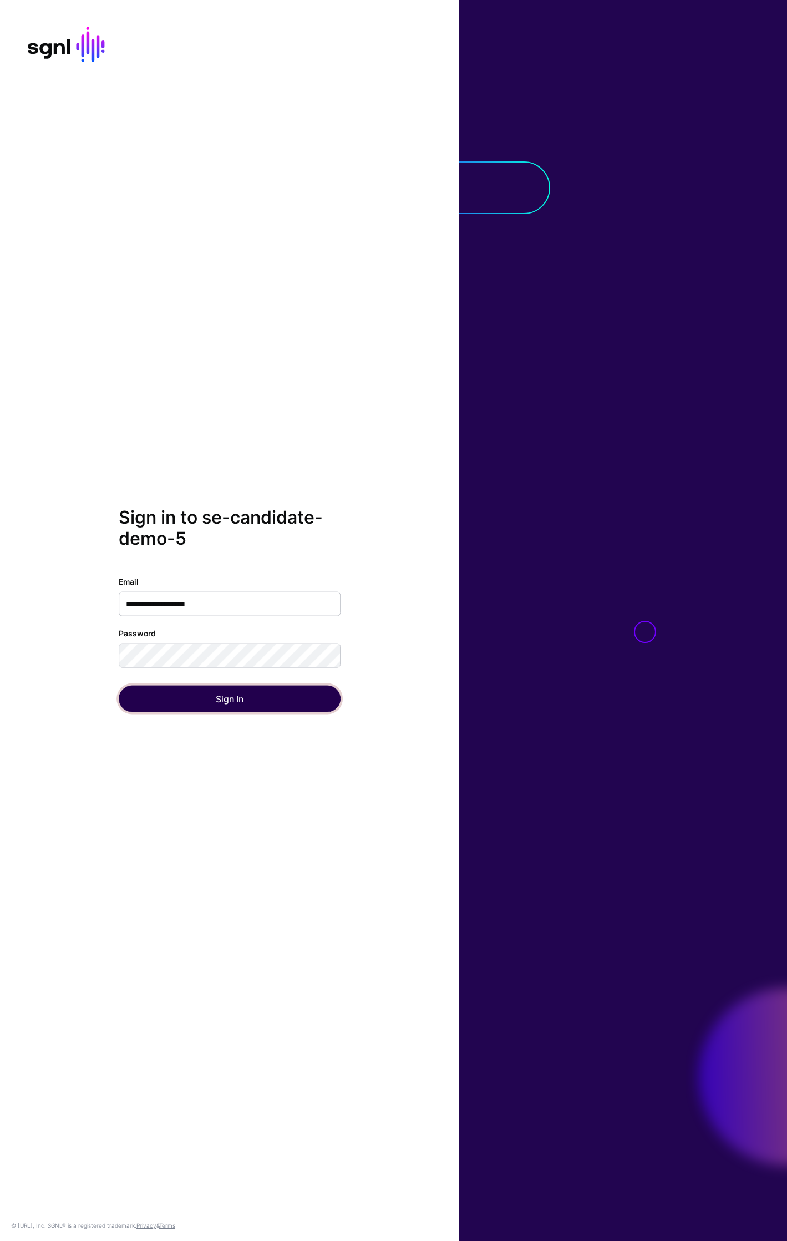
click at [235, 702] on button "Sign In" at bounding box center [230, 699] width 222 height 27
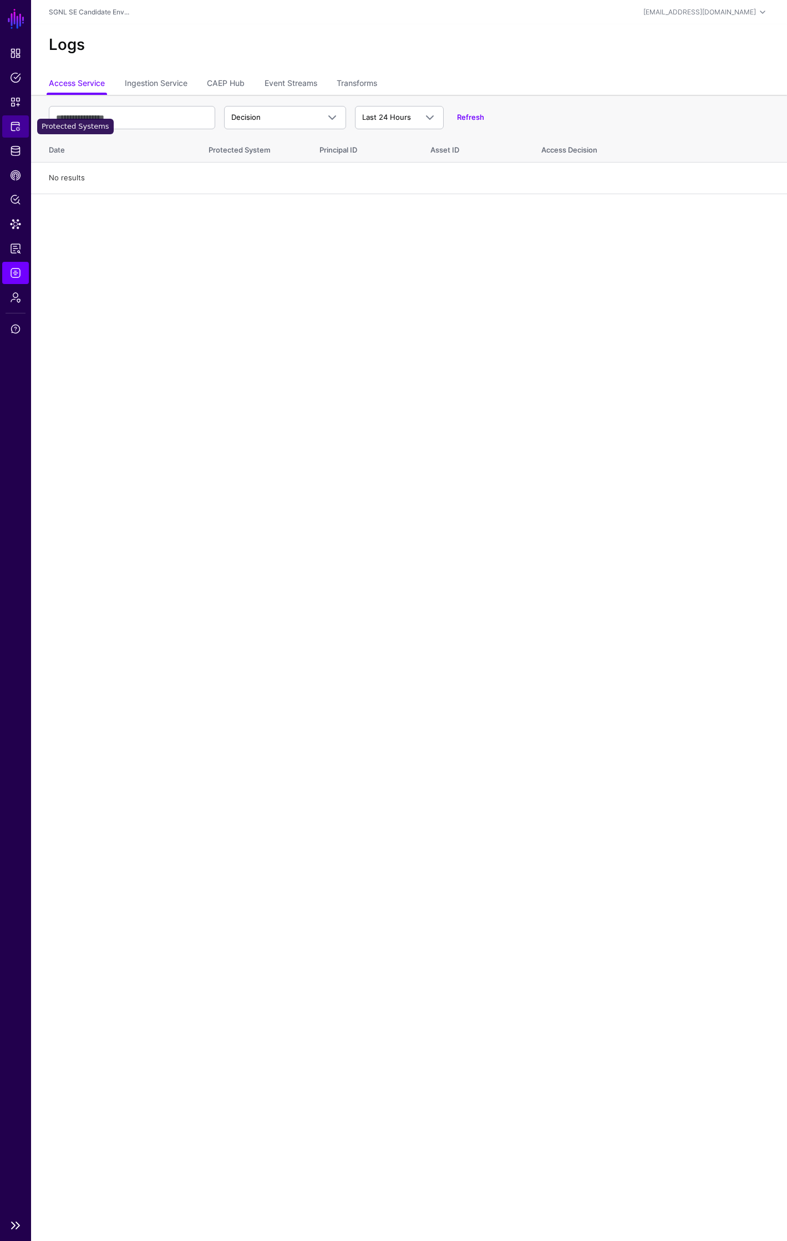
click at [17, 125] on span "Protected Systems" at bounding box center [15, 126] width 11 height 11
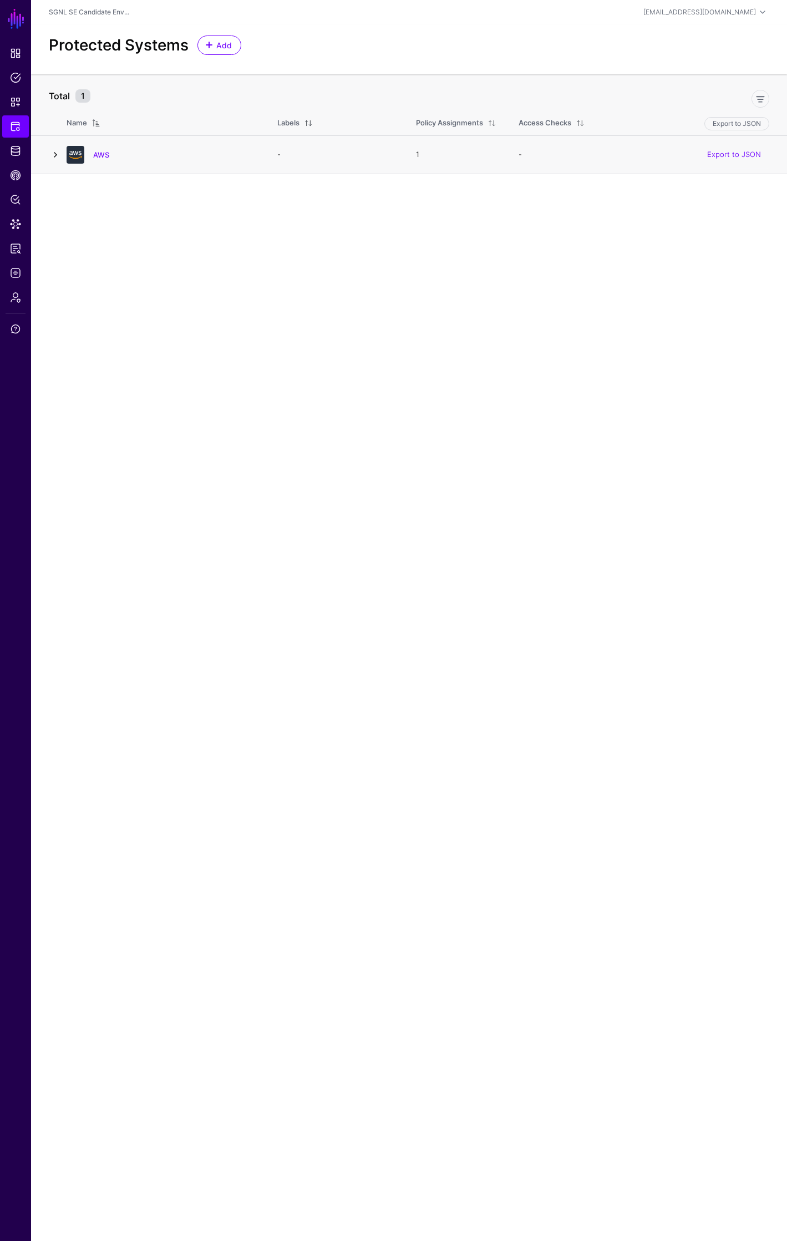
click at [56, 155] on link at bounding box center [55, 154] width 13 height 13
click at [85, 224] on link at bounding box center [85, 224] width 13 height 13
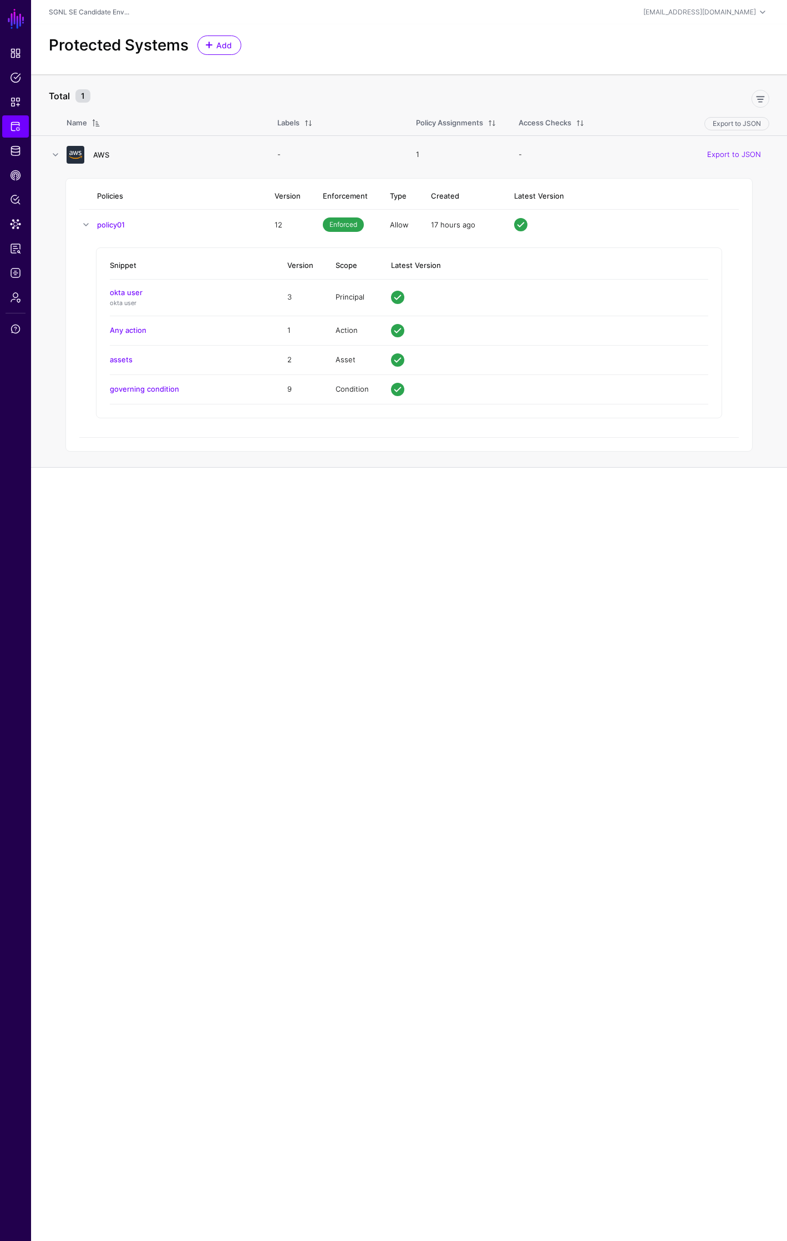
click at [104, 153] on link "AWS" at bounding box center [101, 154] width 16 height 9
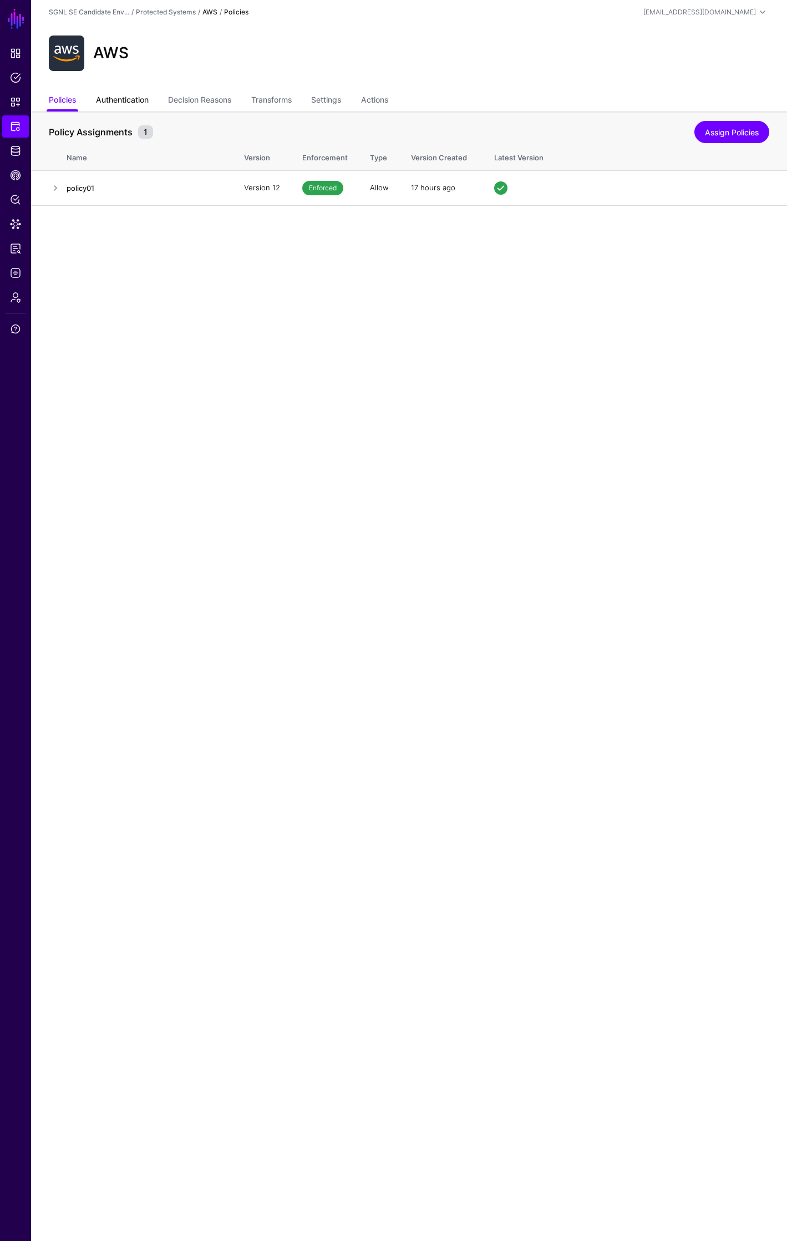
click at [128, 99] on link "Authentication" at bounding box center [122, 100] width 53 height 21
click at [292, 97] on link "Transforms" at bounding box center [271, 100] width 40 height 21
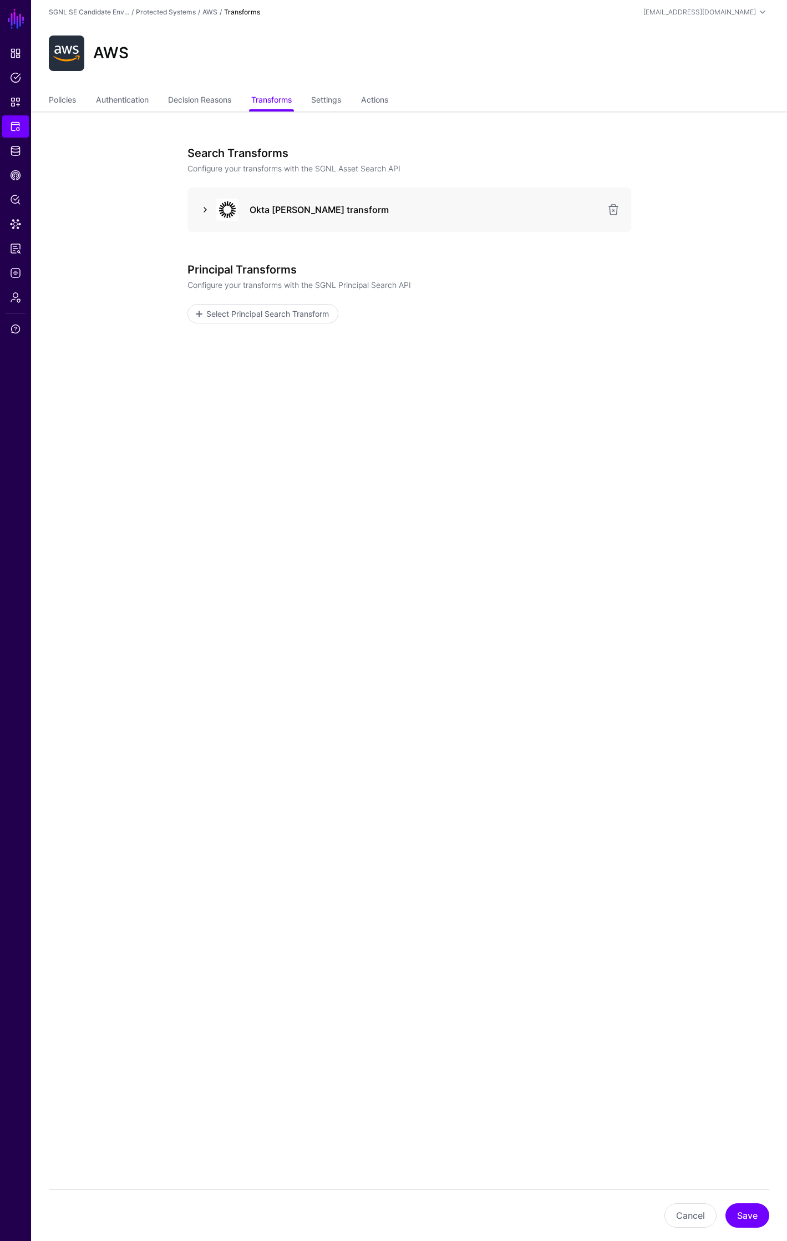
click at [202, 207] on link at bounding box center [205, 209] width 13 height 13
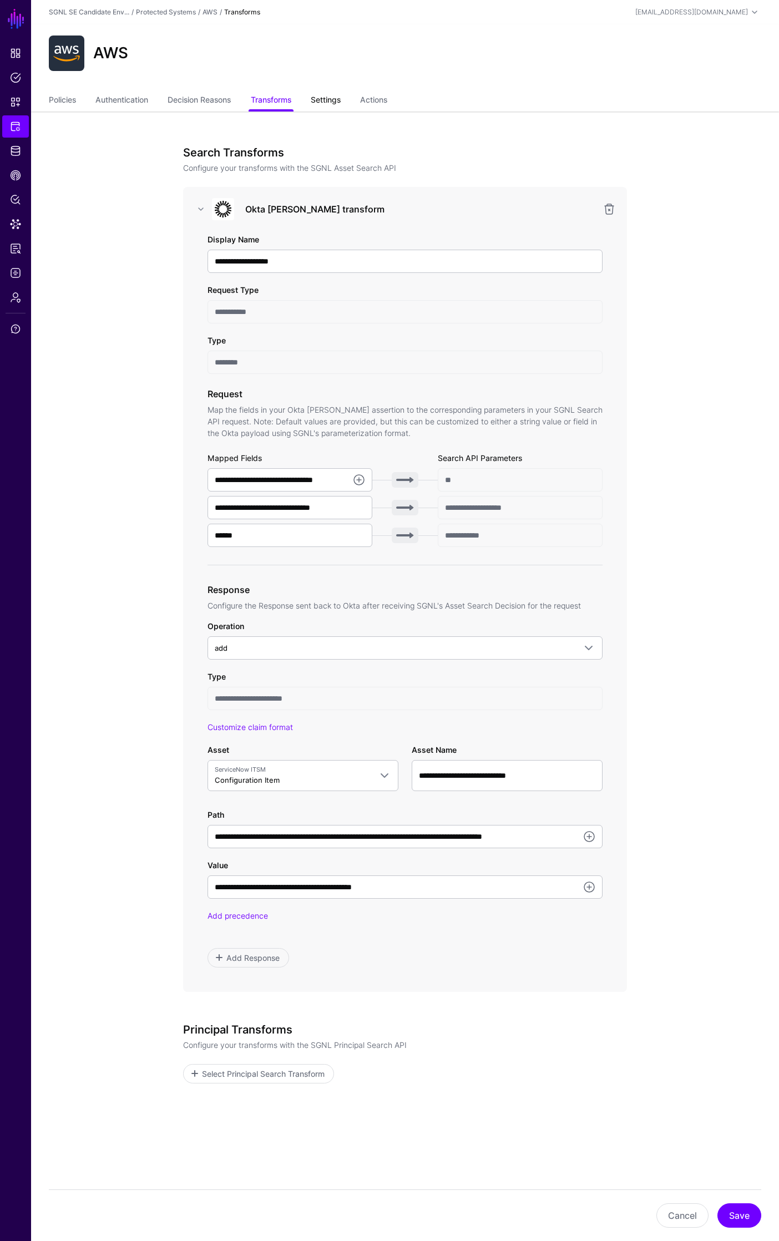
click at [332, 100] on link "Settings" at bounding box center [326, 100] width 30 height 21
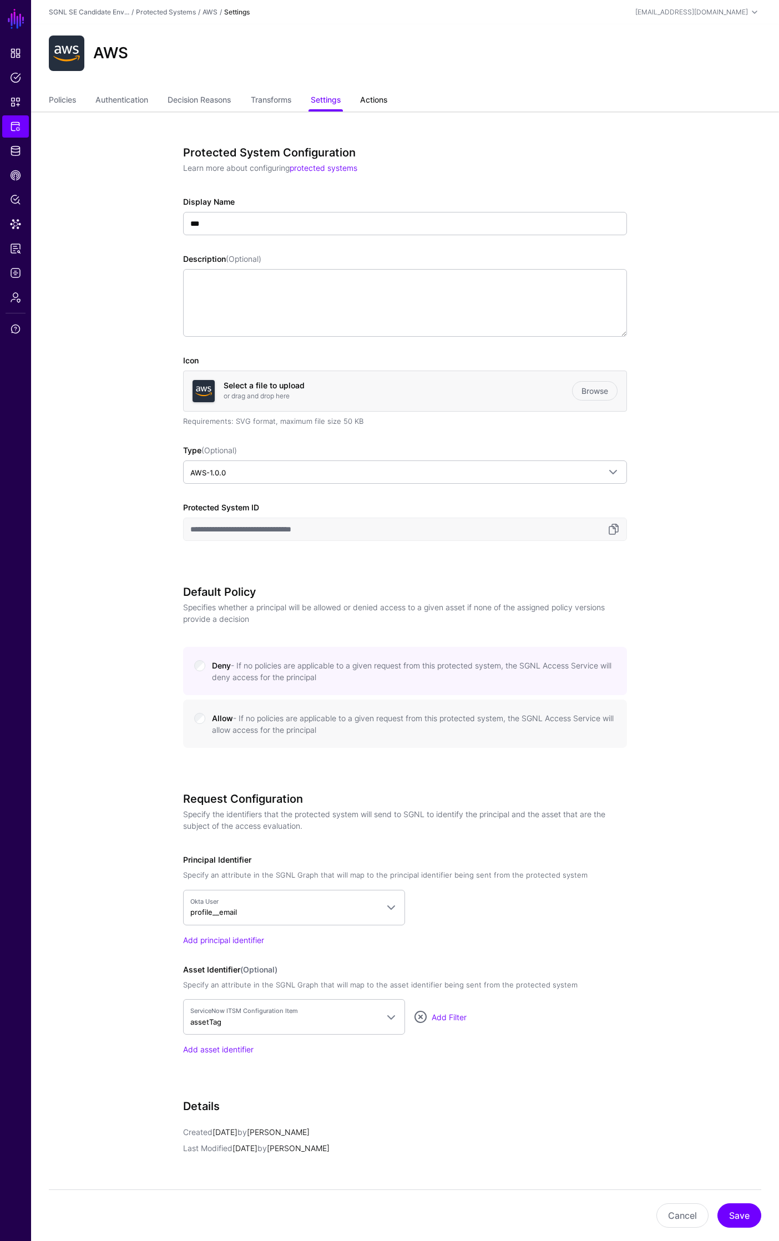
click at [372, 102] on link "Actions" at bounding box center [373, 100] width 27 height 21
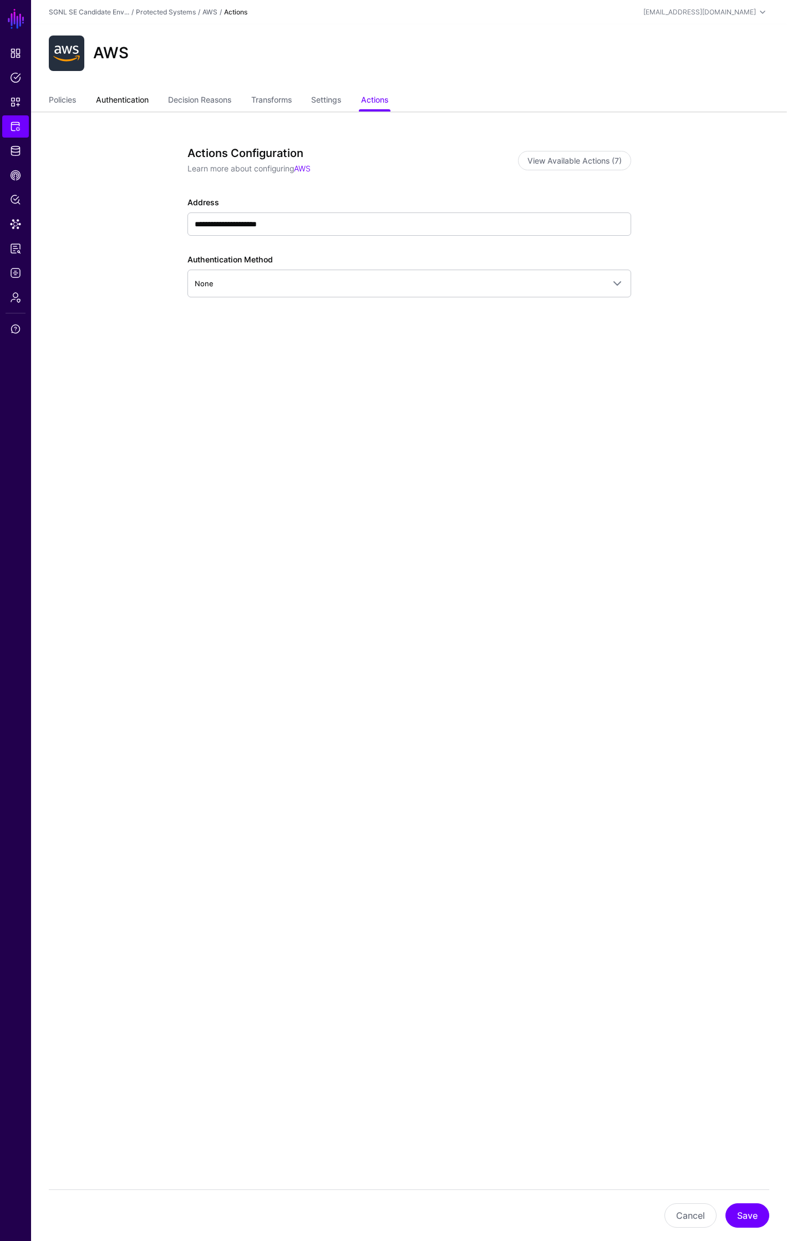
click at [133, 100] on link "Authentication" at bounding box center [122, 100] width 53 height 21
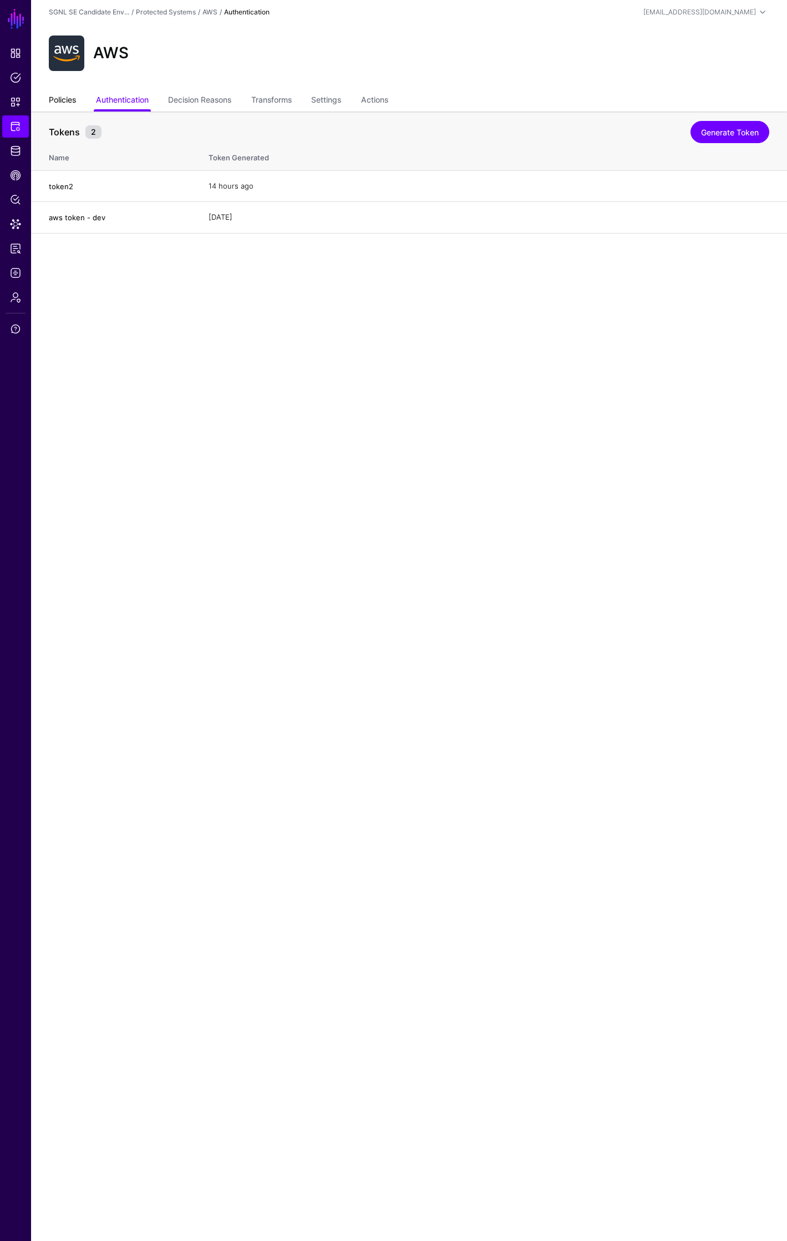
click at [70, 103] on link "Policies" at bounding box center [62, 100] width 27 height 21
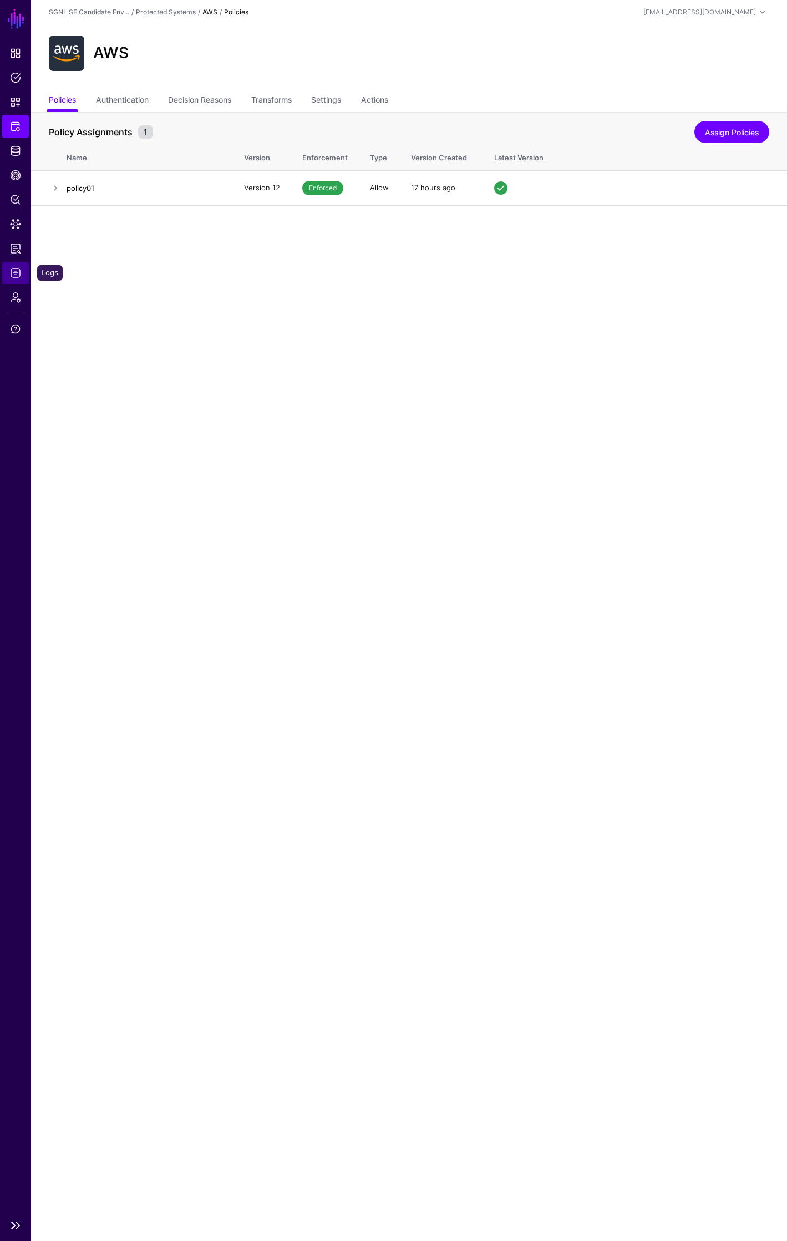
click at [12, 278] on span "Logs" at bounding box center [15, 272] width 11 height 11
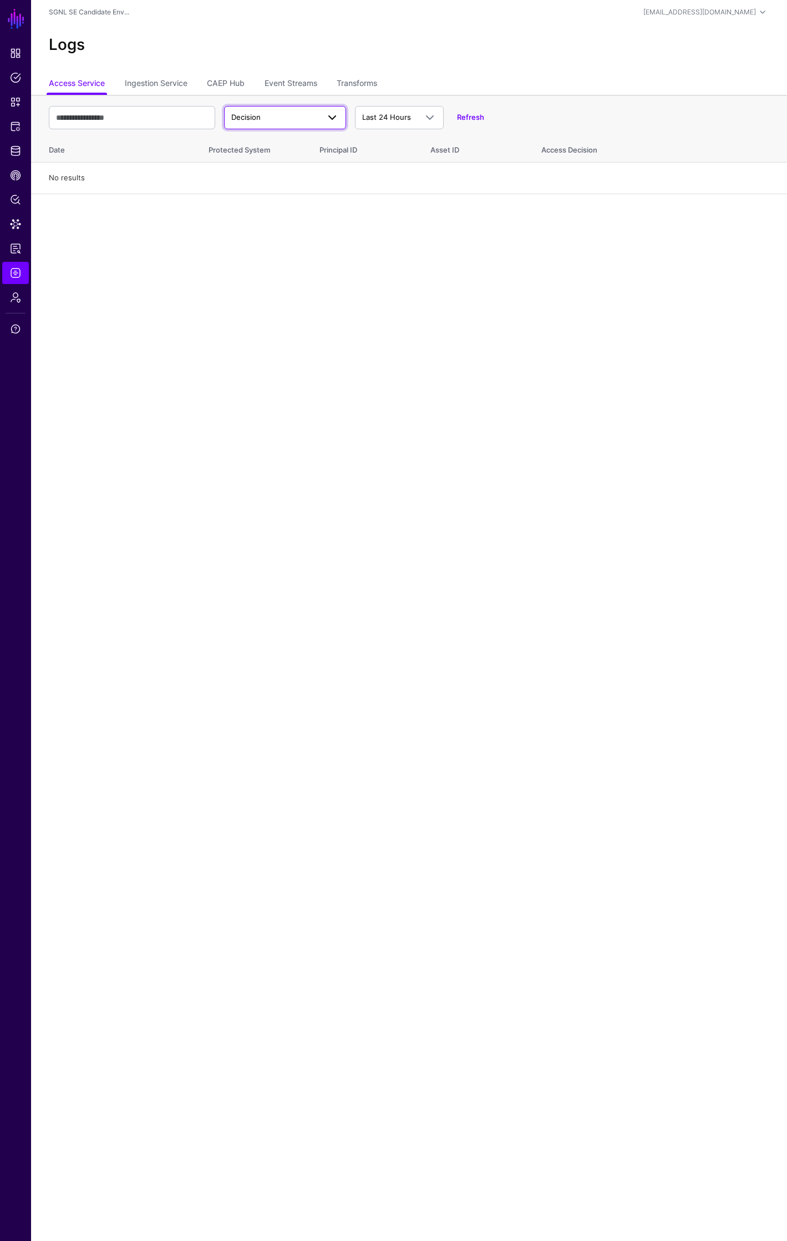
click at [263, 110] on link "Decision" at bounding box center [285, 117] width 122 height 23
click at [253, 159] on span "Match" at bounding box center [244, 160] width 22 height 9
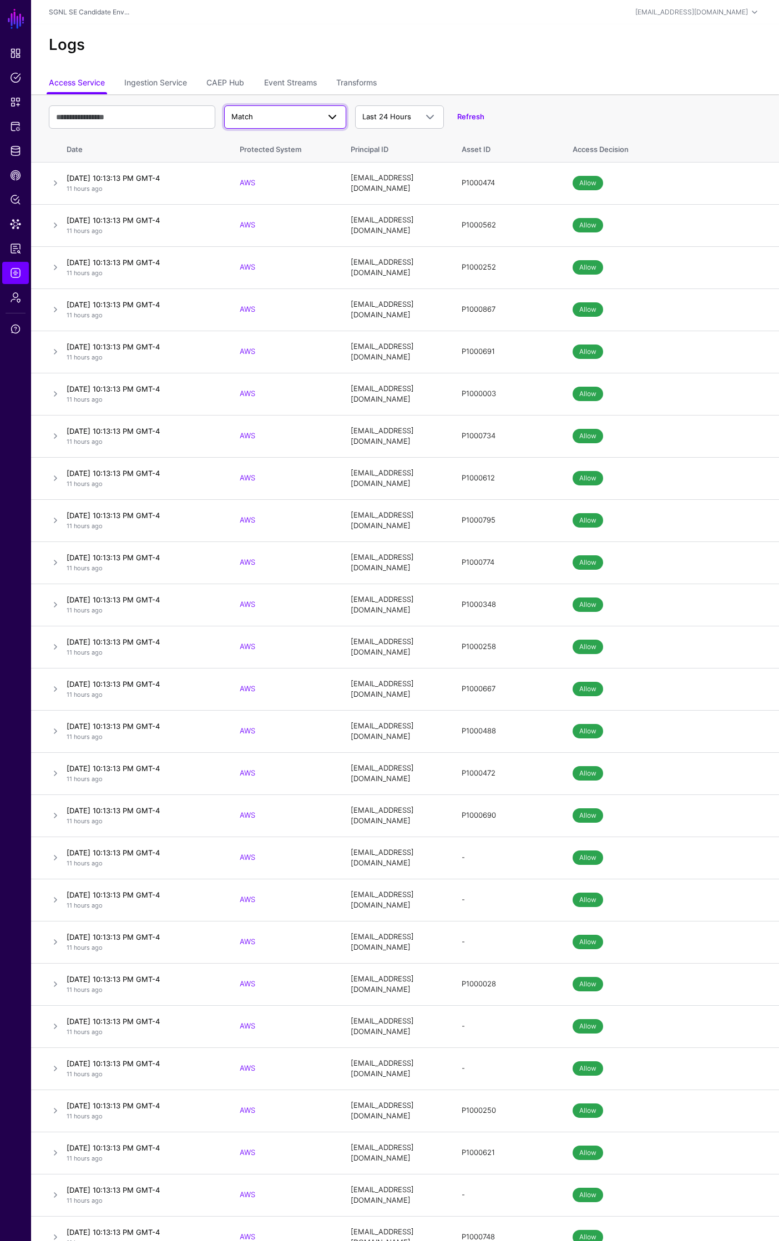
click at [280, 119] on span "Match" at bounding box center [275, 116] width 88 height 11
click at [363, 82] on link "Transforms" at bounding box center [356, 83] width 40 height 21
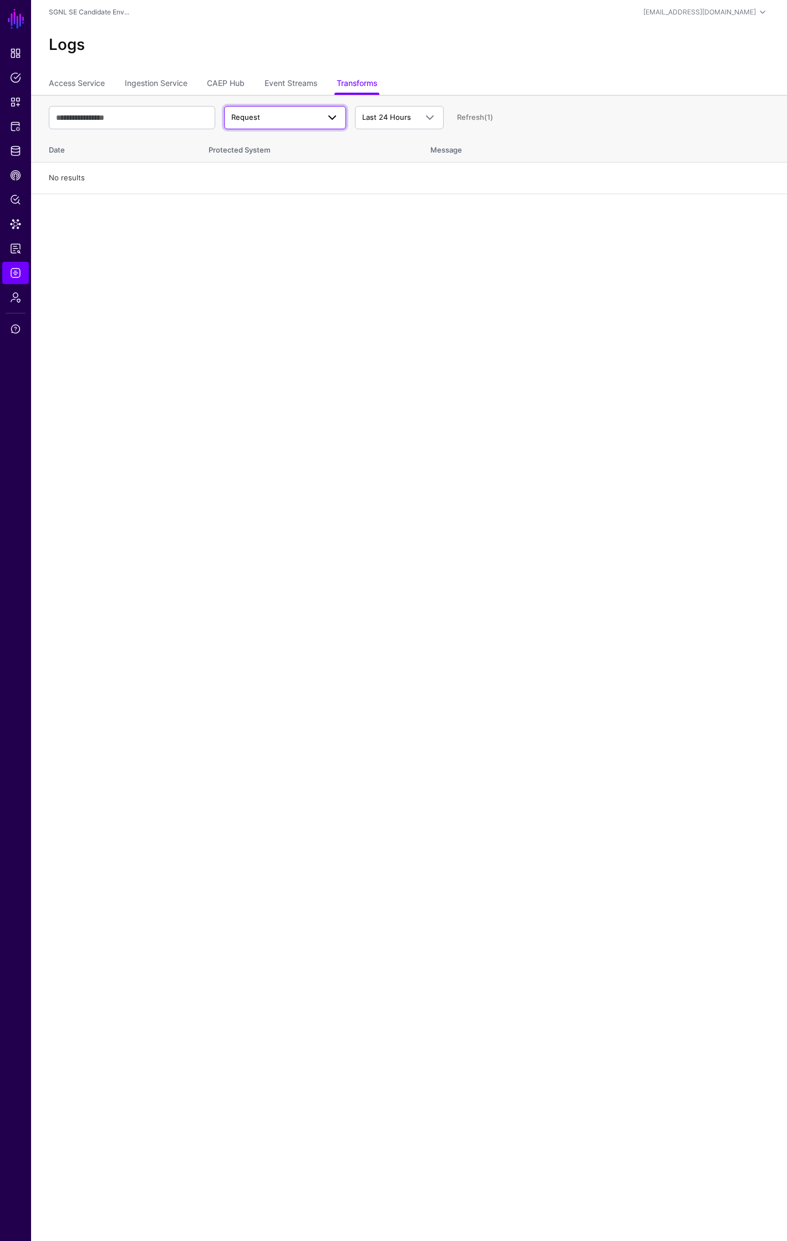
click at [329, 114] on span at bounding box center [332, 117] width 13 height 13
click at [295, 154] on button "Response" at bounding box center [285, 161] width 122 height 18
click at [318, 113] on span "Response" at bounding box center [275, 117] width 88 height 11
click at [279, 176] on div "Error" at bounding box center [285, 178] width 104 height 11
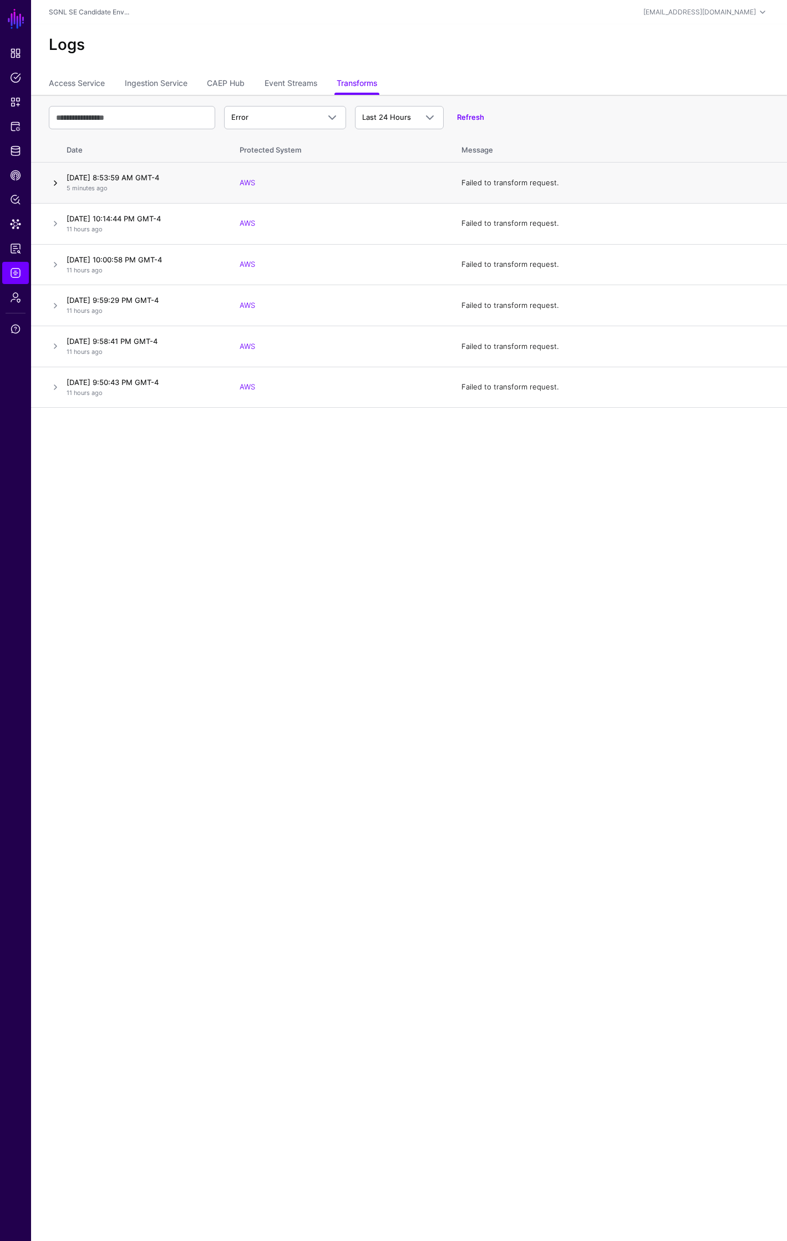
click at [53, 184] on link at bounding box center [55, 182] width 13 height 13
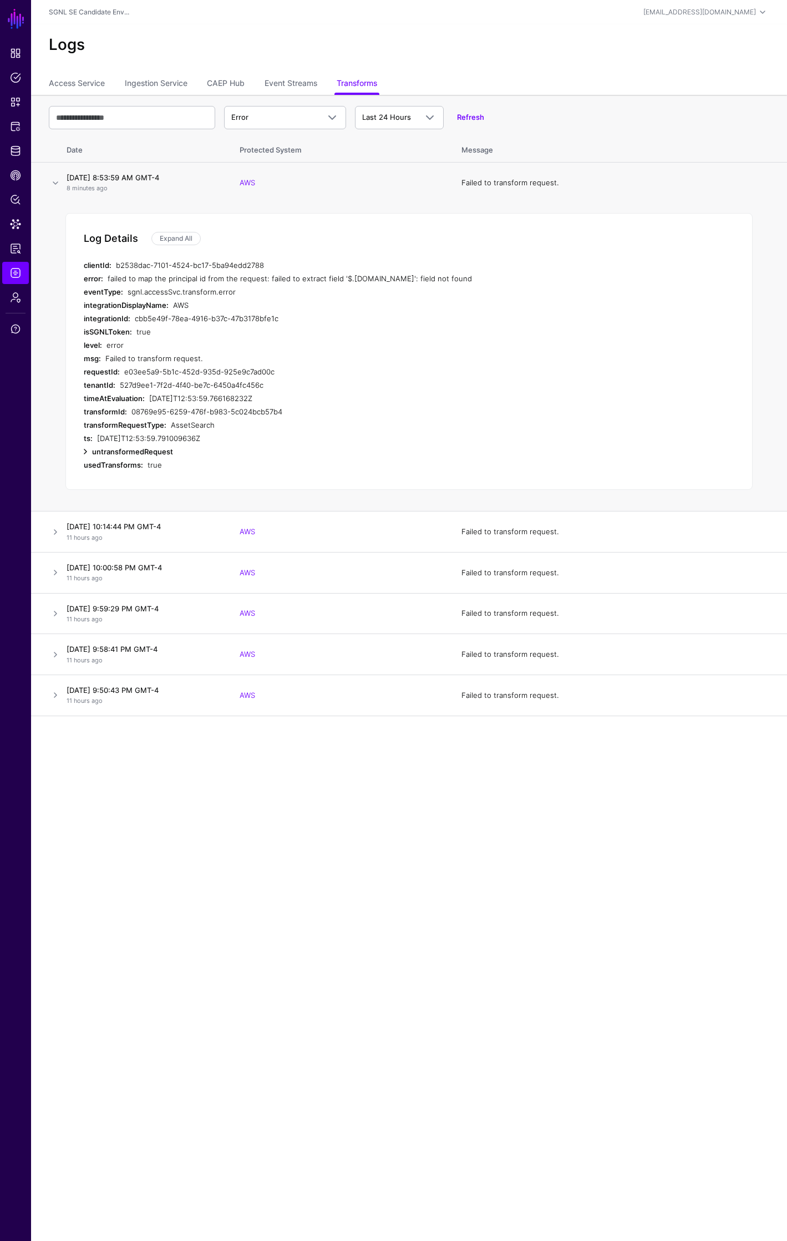
click at [86, 453] on link at bounding box center [85, 451] width 13 height 13
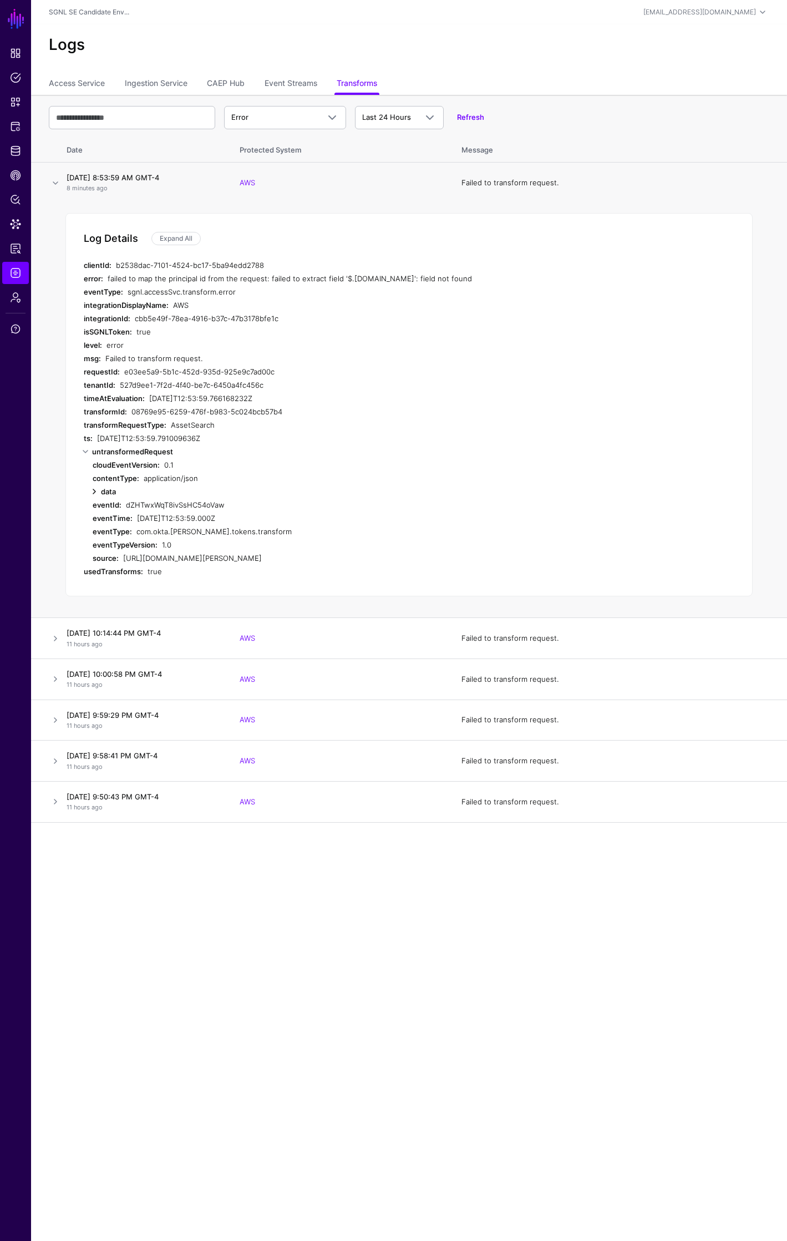
click at [94, 492] on link at bounding box center [94, 491] width 13 height 13
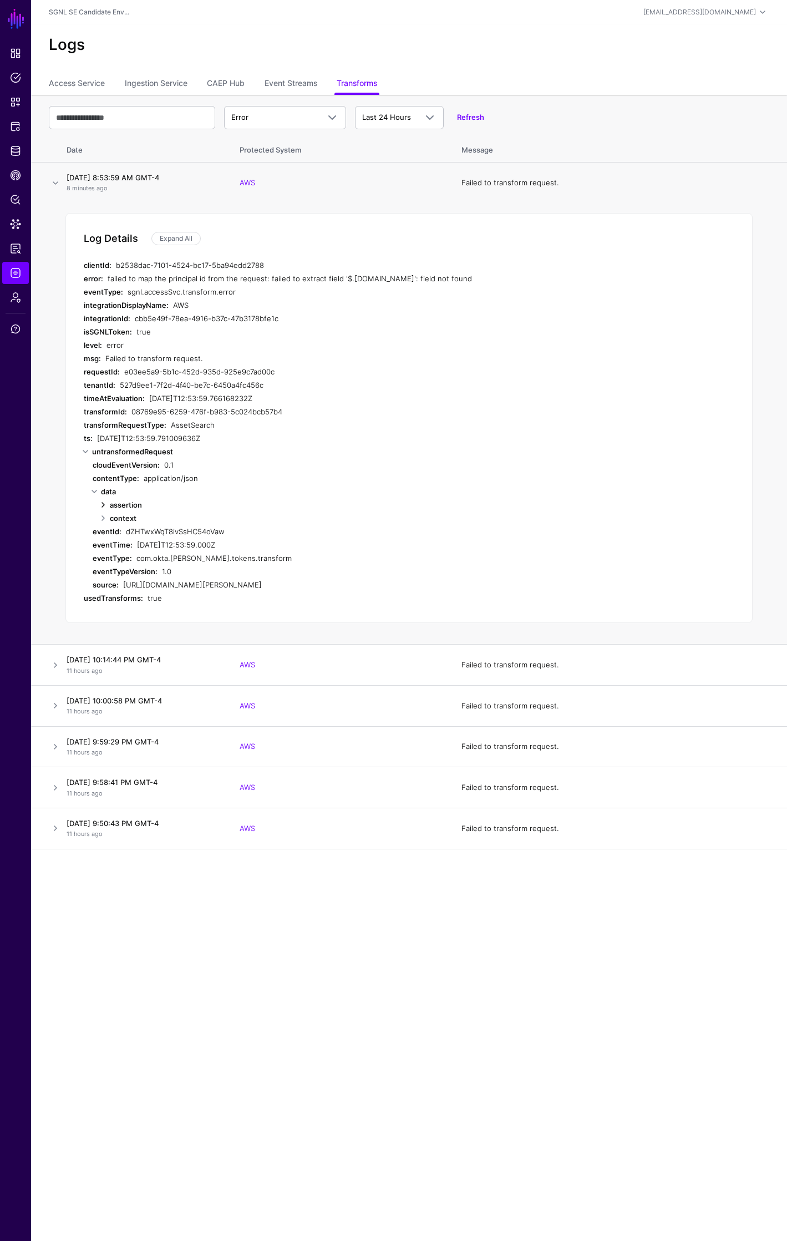
click at [104, 505] on link at bounding box center [103, 504] width 13 height 13
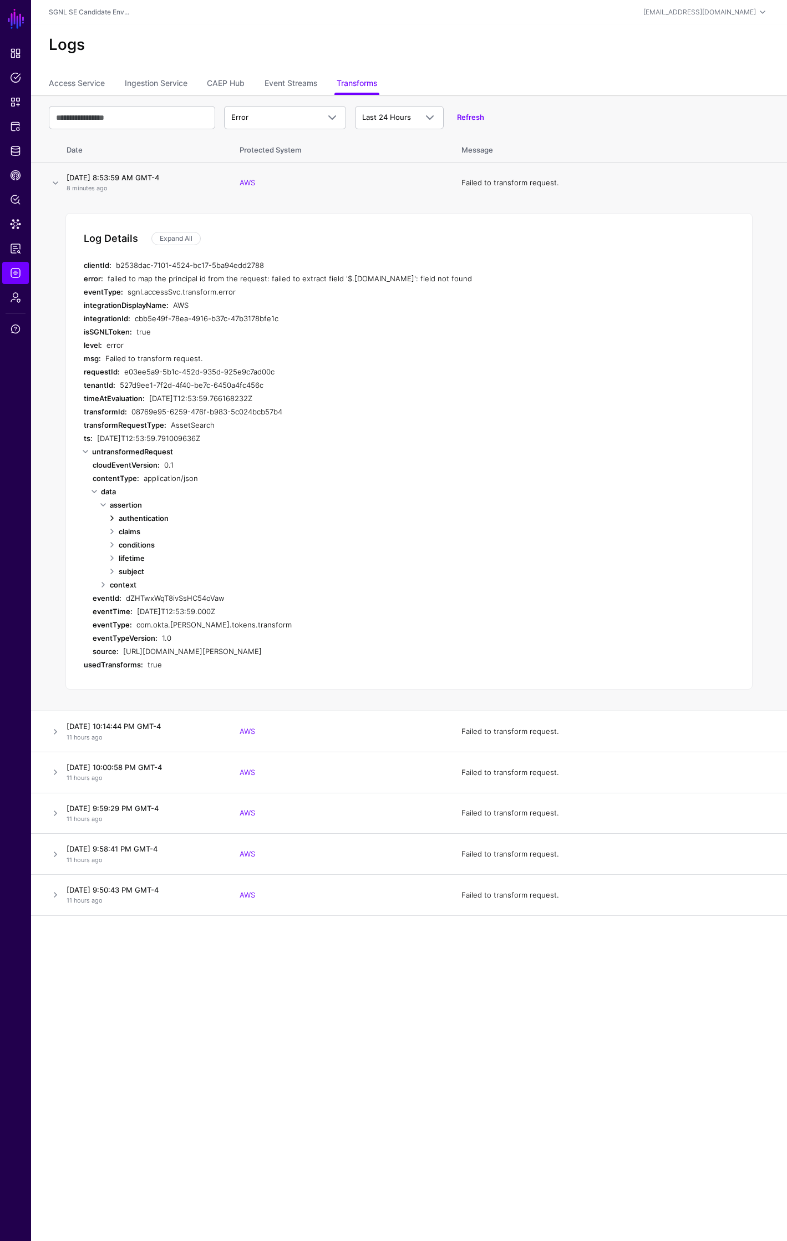
click at [111, 516] on link at bounding box center [111, 517] width 13 height 13
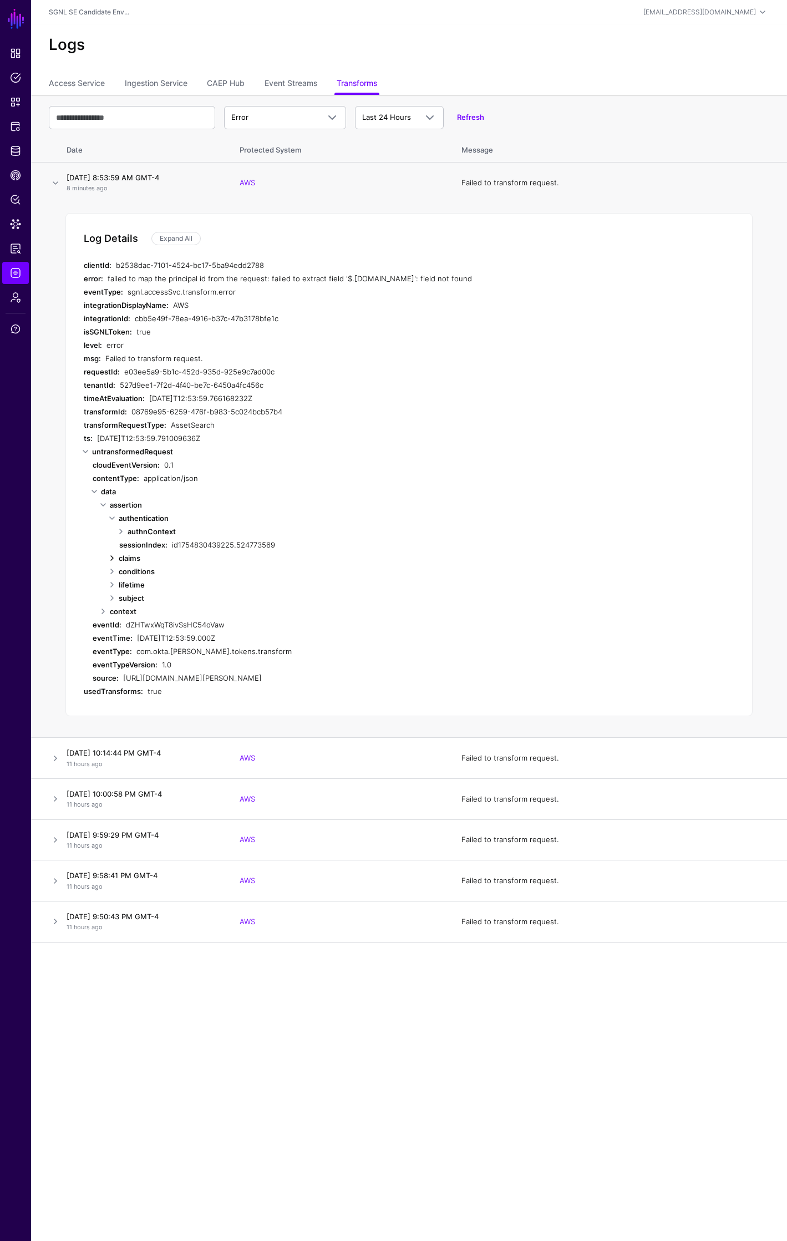
click at [112, 557] on link at bounding box center [111, 557] width 13 height 13
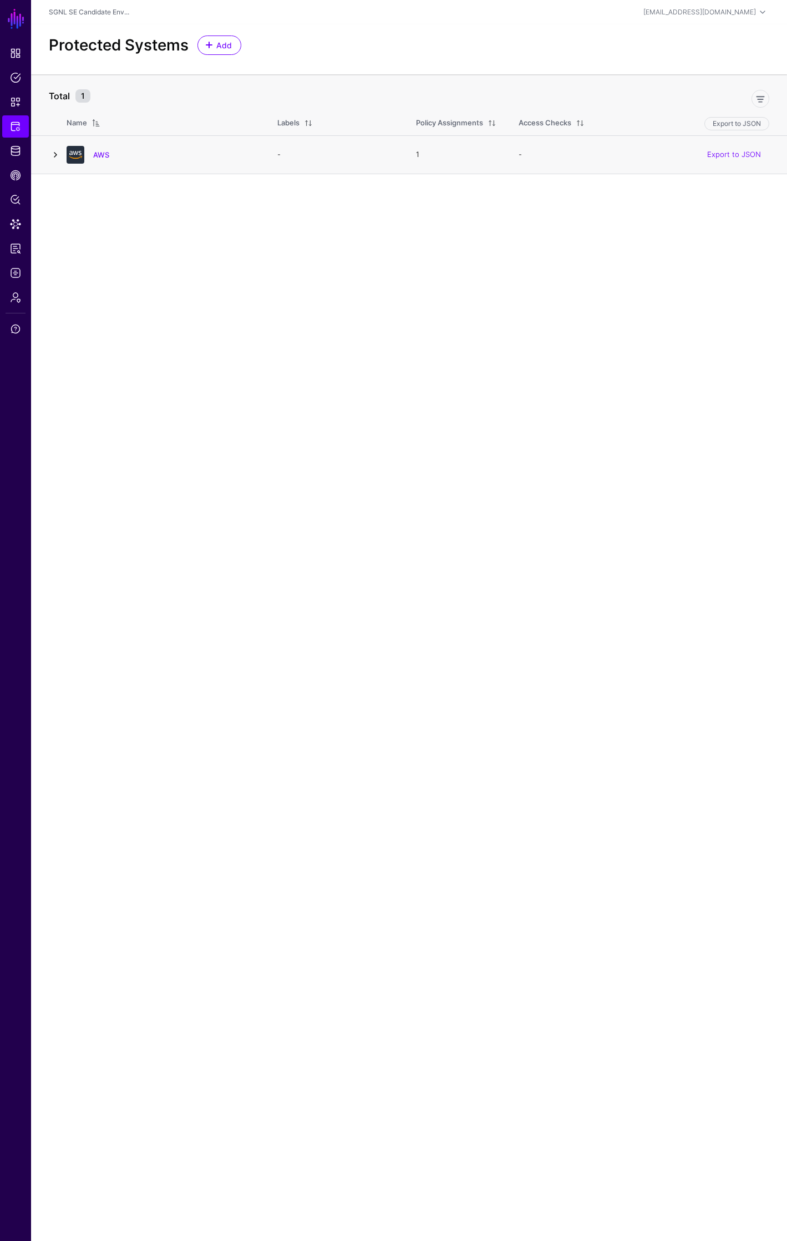
click at [55, 155] on link at bounding box center [55, 154] width 13 height 13
click at [105, 155] on link "AWS" at bounding box center [101, 154] width 16 height 9
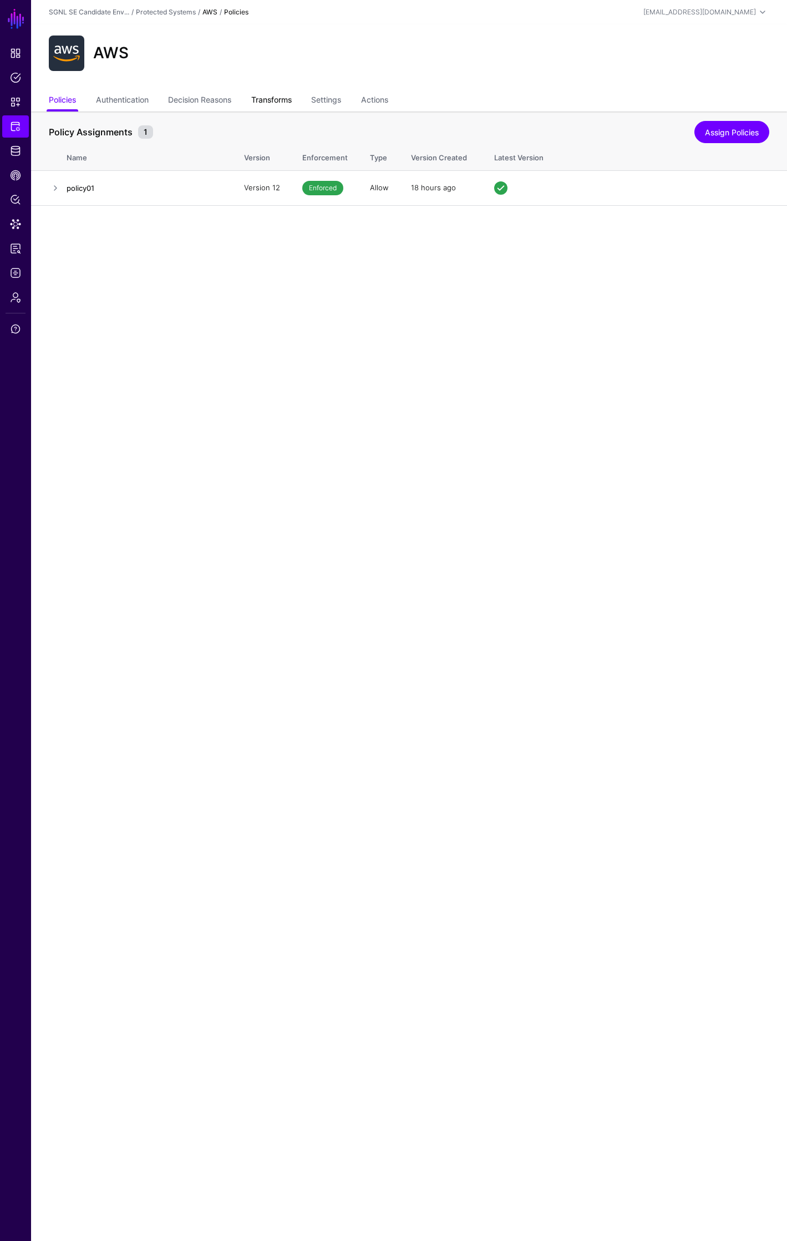
click at [272, 100] on link "Transforms" at bounding box center [271, 100] width 40 height 21
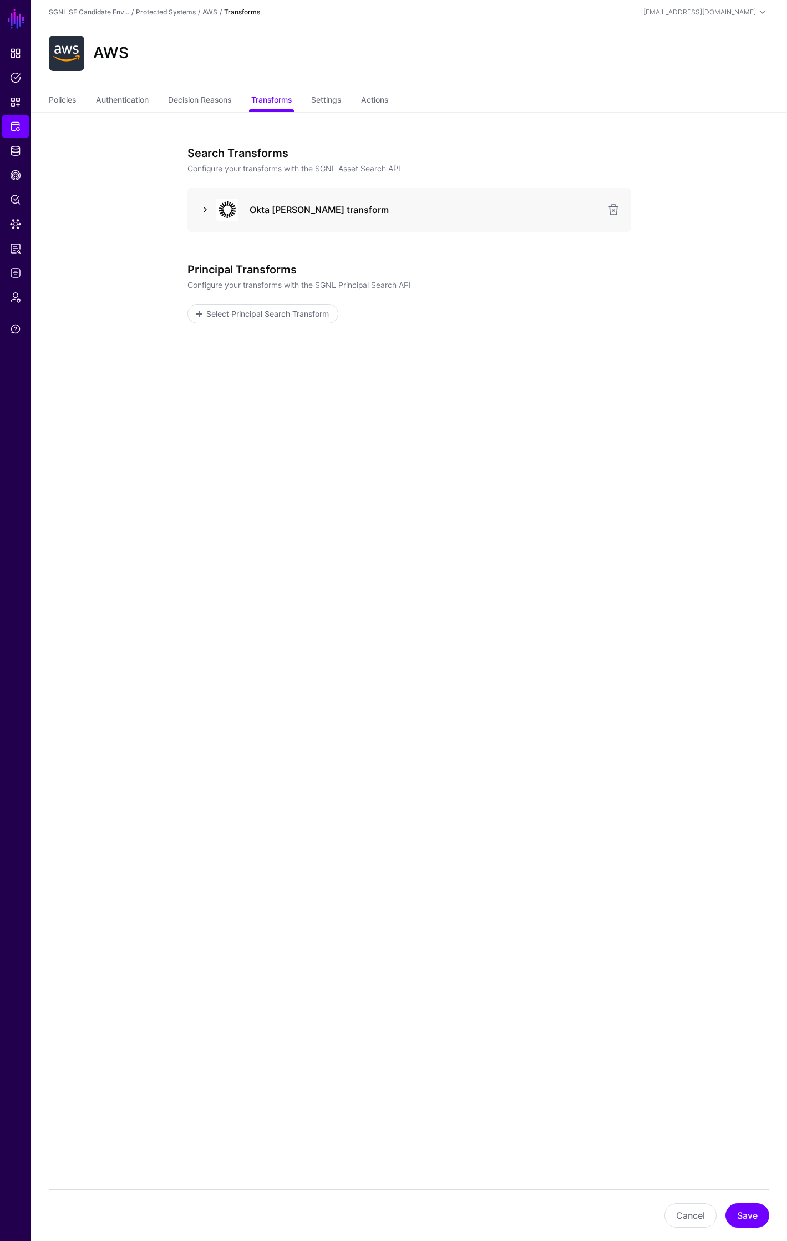
click at [204, 211] on link at bounding box center [205, 209] width 13 height 13
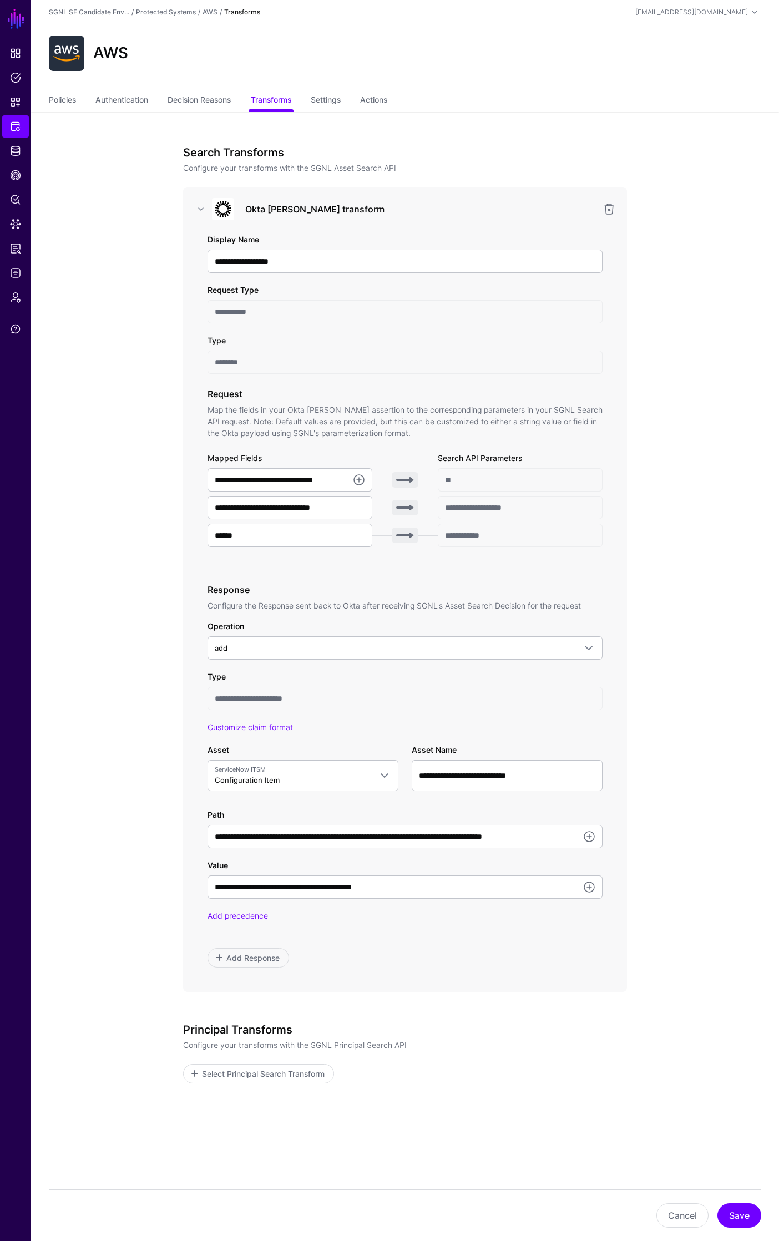
click at [545, 332] on div "**********" at bounding box center [404, 601] width 395 height 734
click at [357, 483] on link at bounding box center [358, 479] width 13 height 13
click at [307, 523] on span "{$.data.context.user.profile.login}" at bounding box center [274, 521] width 116 height 9
type input "**********"
click at [738, 1223] on button "Save" at bounding box center [739, 1215] width 44 height 24
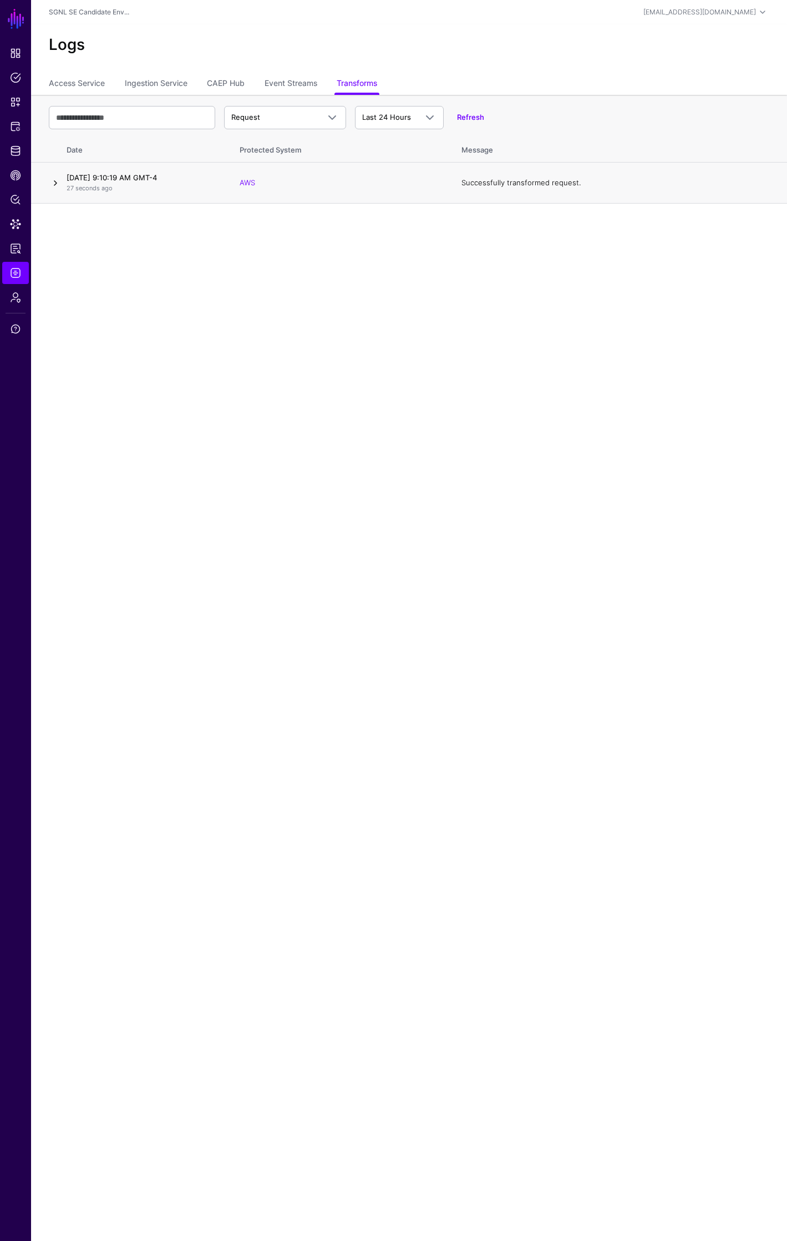
click at [55, 181] on link at bounding box center [55, 182] width 13 height 13
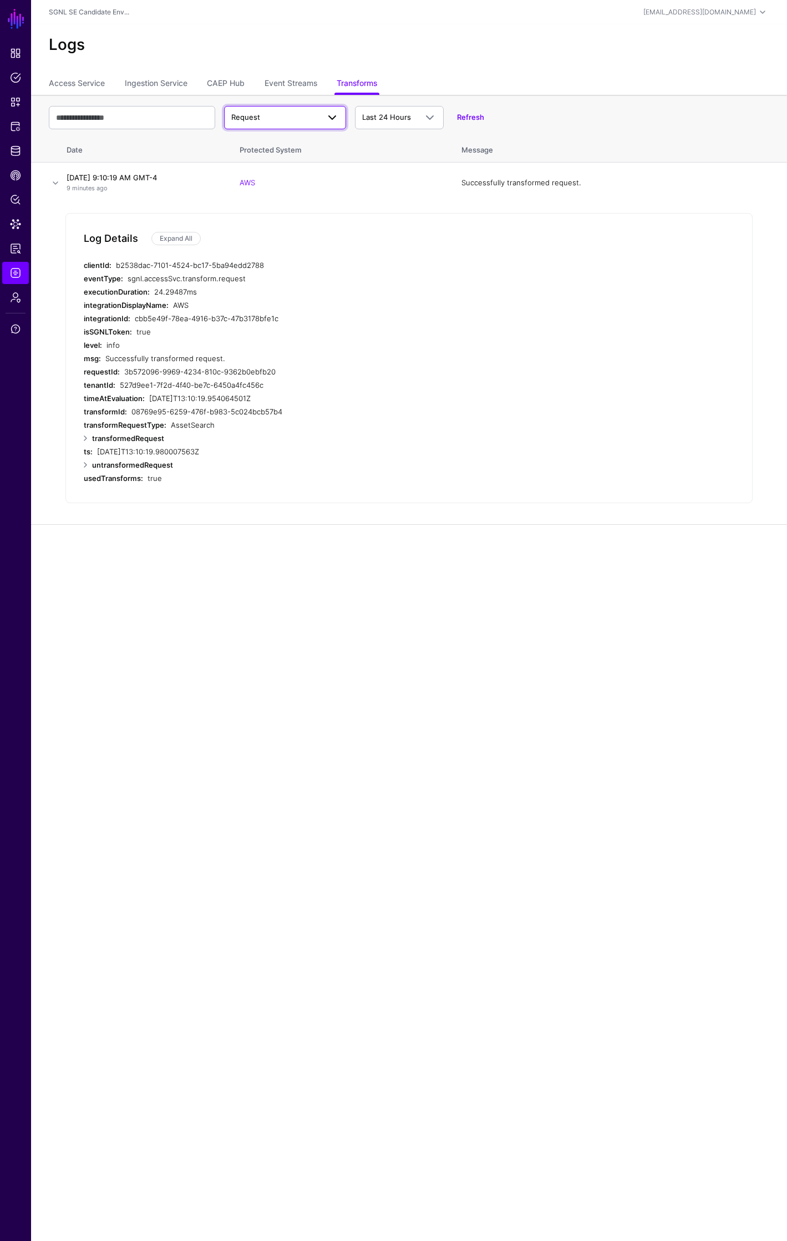
click at [326, 118] on span at bounding box center [332, 117] width 13 height 13
click at [301, 163] on div "Response" at bounding box center [285, 160] width 104 height 11
click at [84, 436] on link at bounding box center [85, 438] width 13 height 13
click at [95, 450] on link at bounding box center [94, 451] width 13 height 13
click at [183, 241] on link "Expand All" at bounding box center [175, 238] width 49 height 13
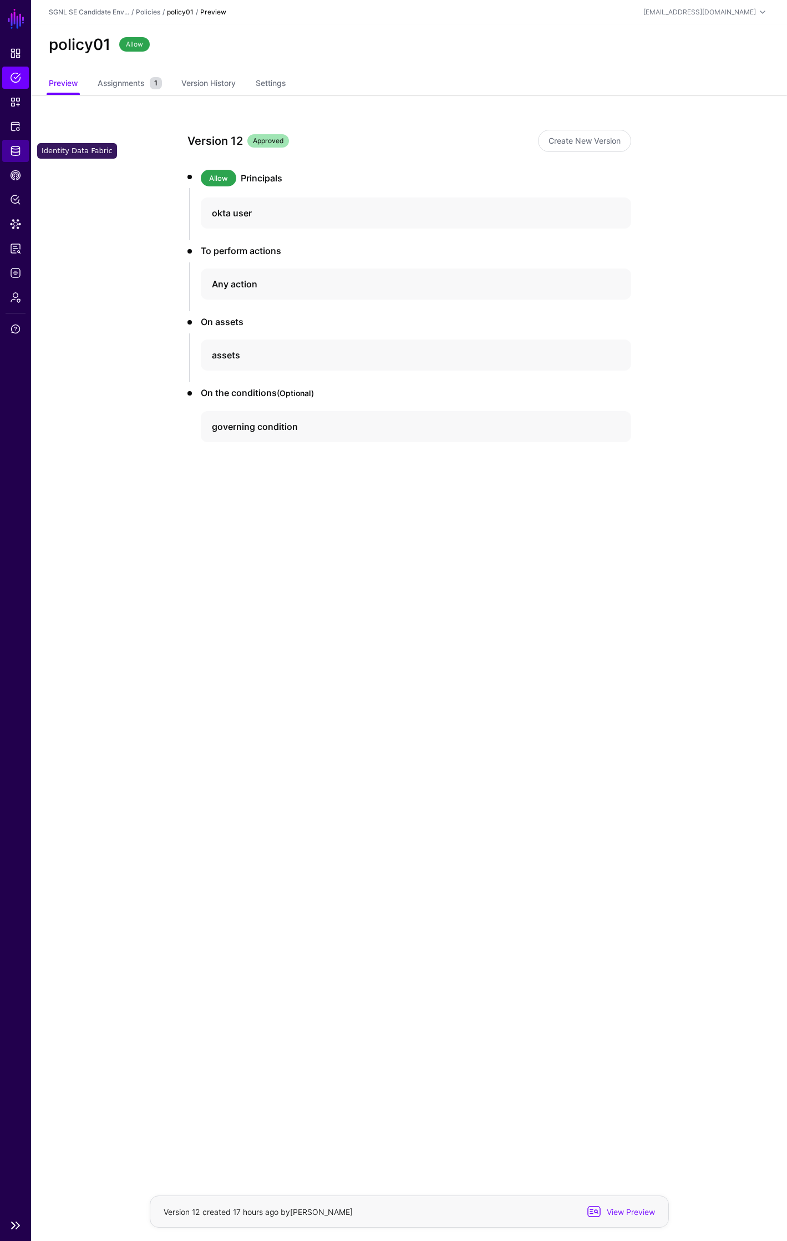
click at [18, 160] on link "Identity Data Fabric" at bounding box center [15, 151] width 27 height 22
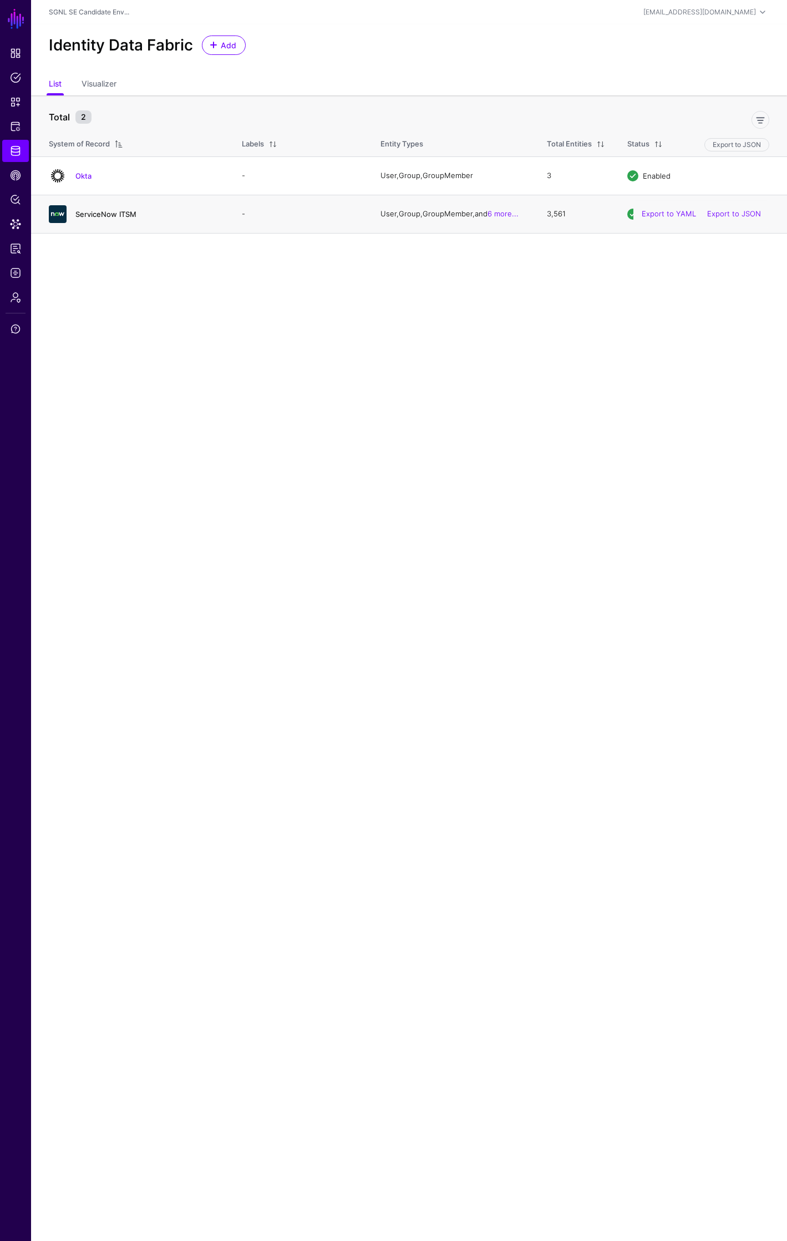
click at [115, 213] on link "ServiceNow ITSM" at bounding box center [105, 214] width 61 height 9
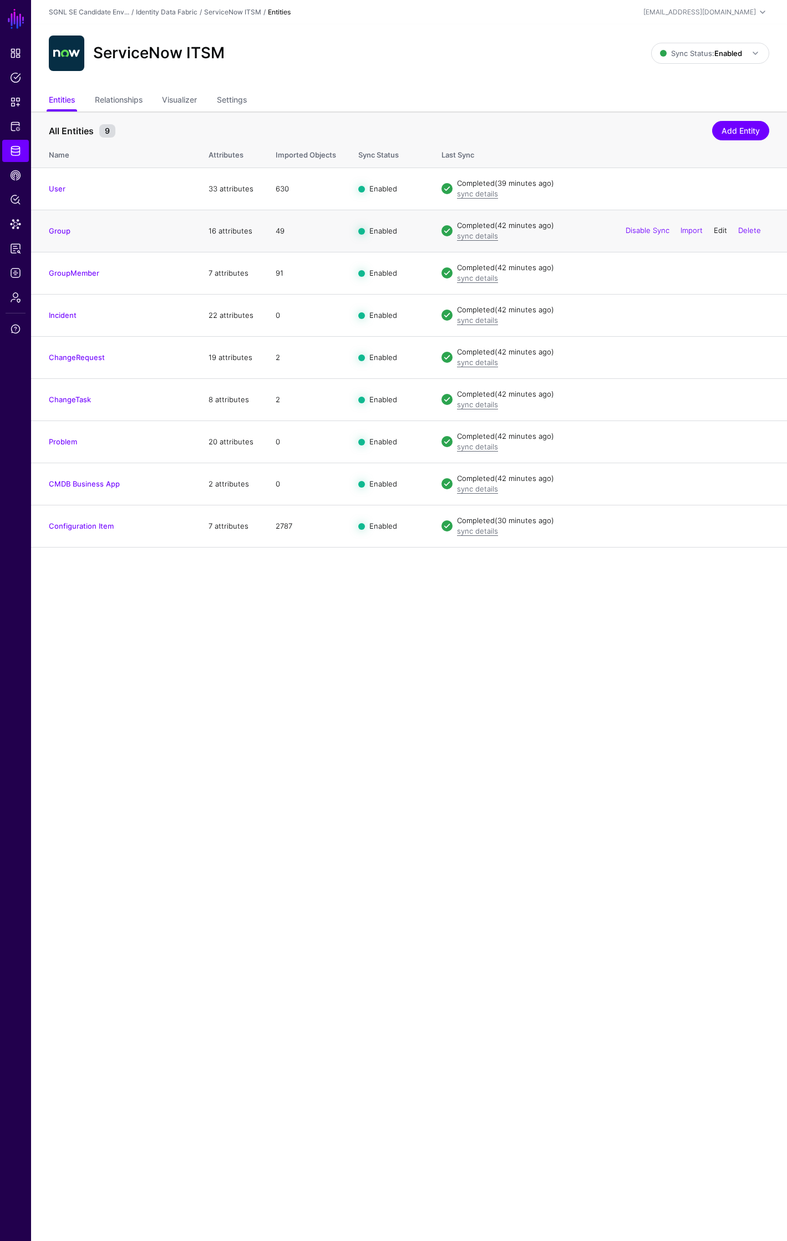
click at [719, 231] on link "Edit" at bounding box center [720, 230] width 13 height 9
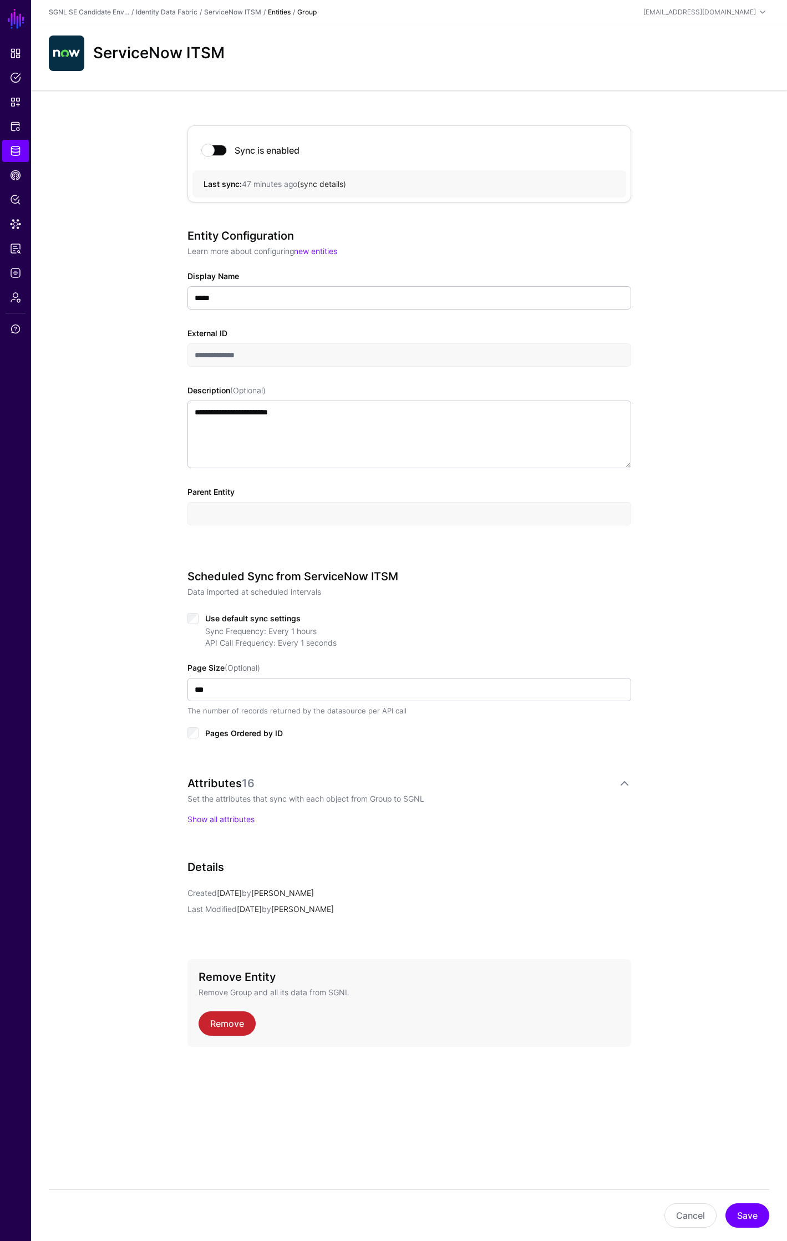
click at [328, 186] on link "sync details" at bounding box center [321, 183] width 43 height 9
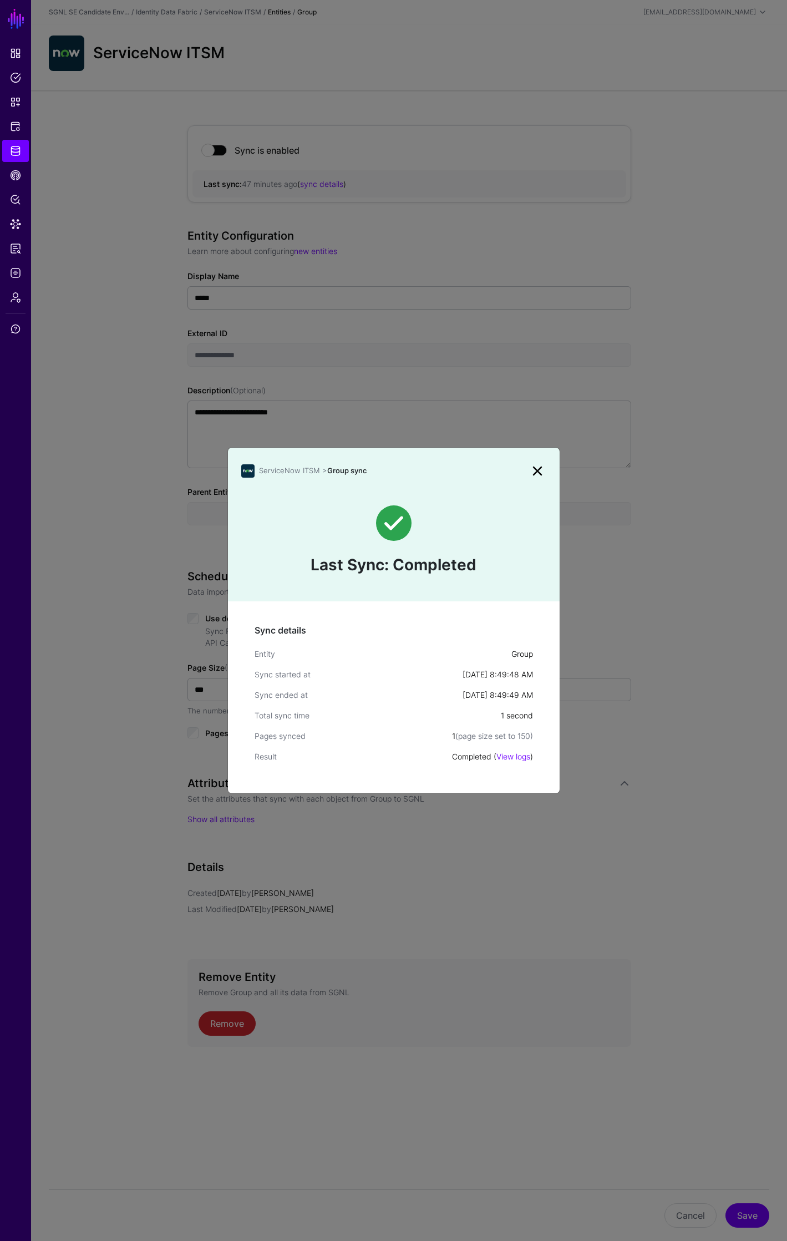
click at [536, 471] on link at bounding box center [538, 471] width 18 height 18
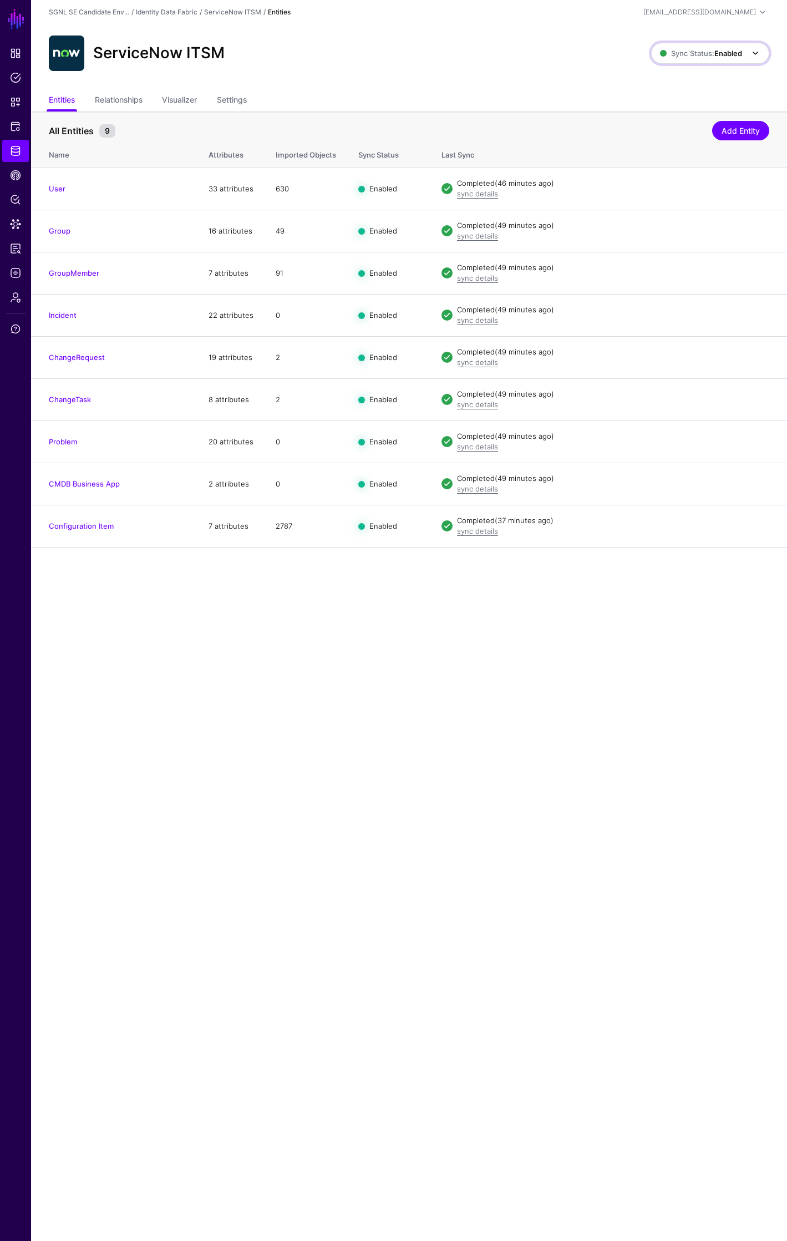
click at [756, 53] on span at bounding box center [755, 53] width 13 height 13
click at [240, 14] on link "ServiceNow ITSM" at bounding box center [232, 12] width 57 height 8
click at [236, 14] on link "ServiceNow ITSM" at bounding box center [232, 12] width 57 height 8
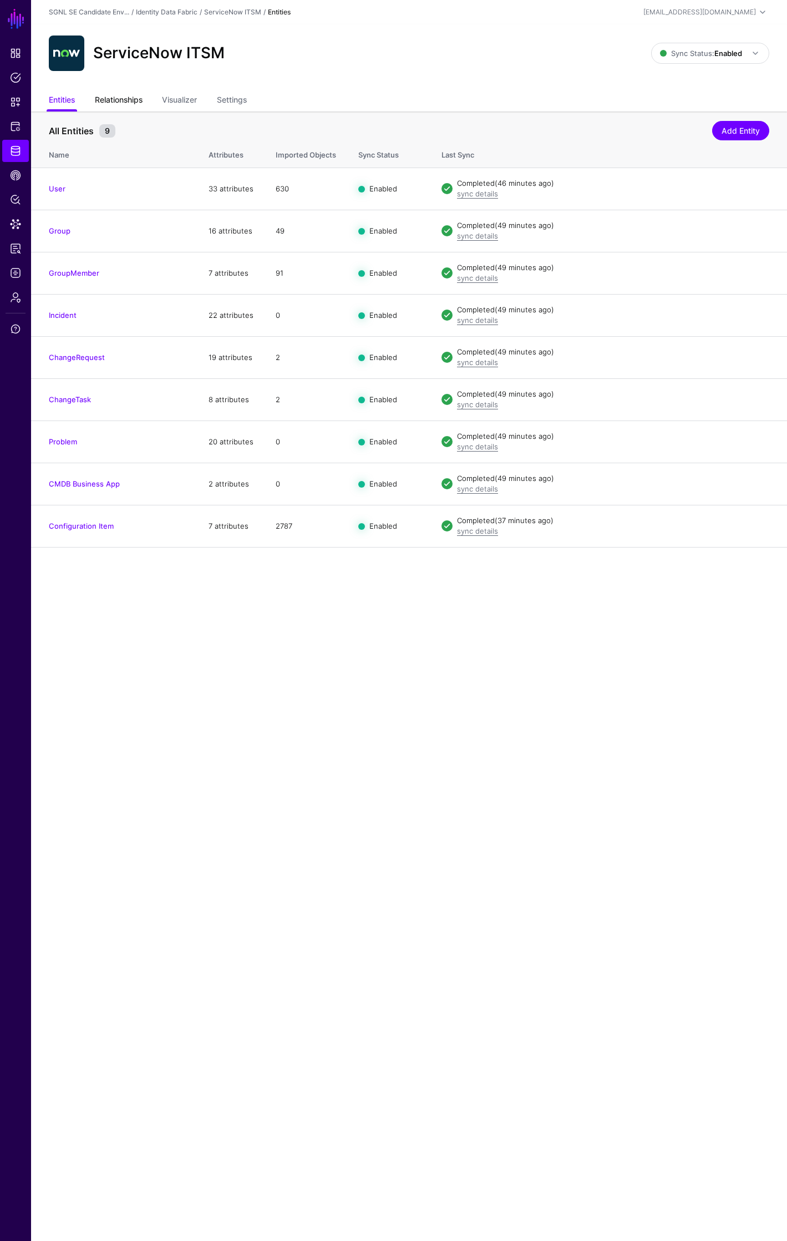
click at [126, 101] on link "Relationships" at bounding box center [119, 100] width 48 height 21
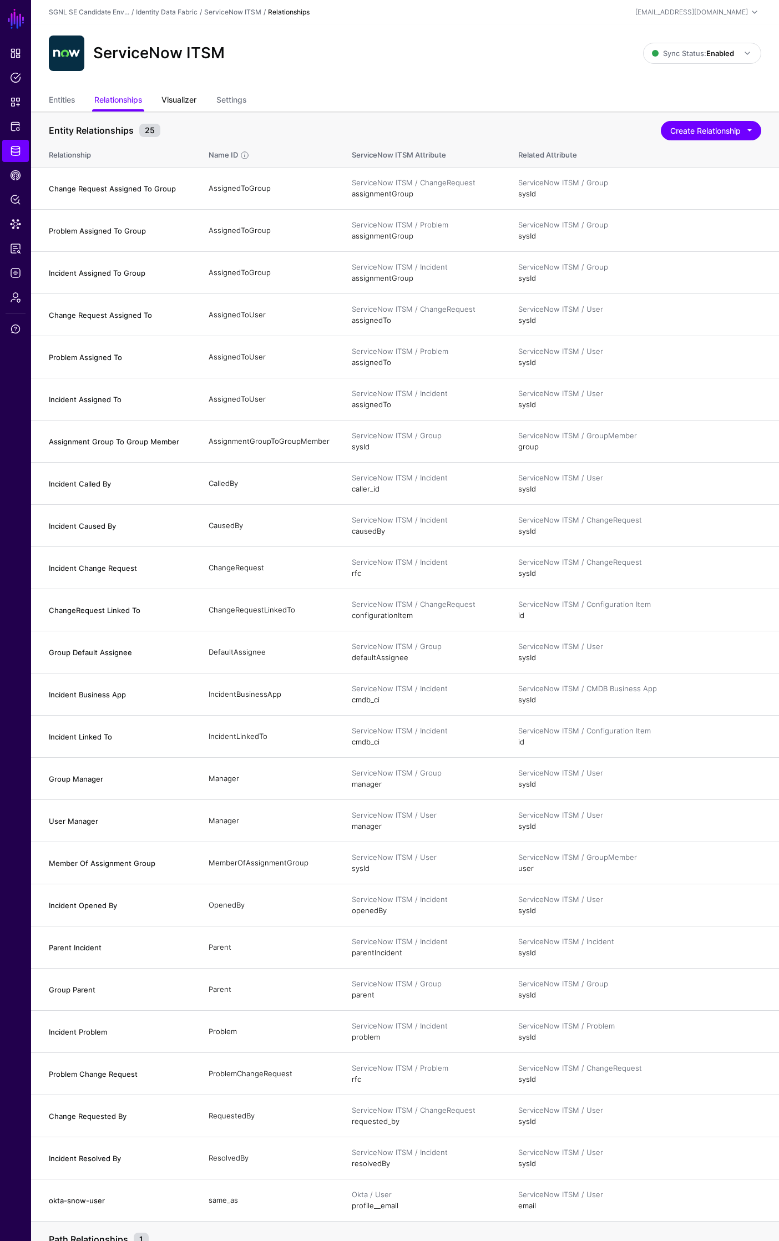
click at [180, 100] on link "Visualizer" at bounding box center [178, 100] width 35 height 21
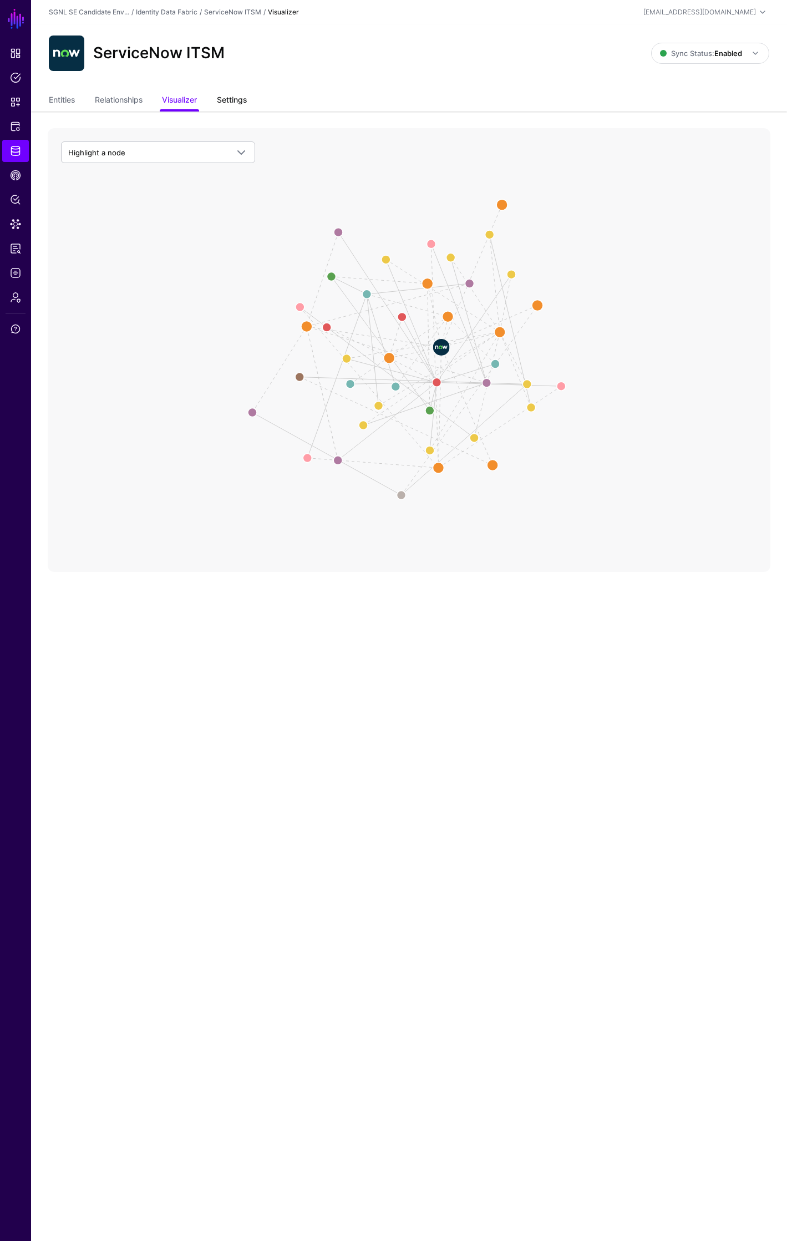
click at [229, 102] on link "Settings" at bounding box center [232, 100] width 30 height 21
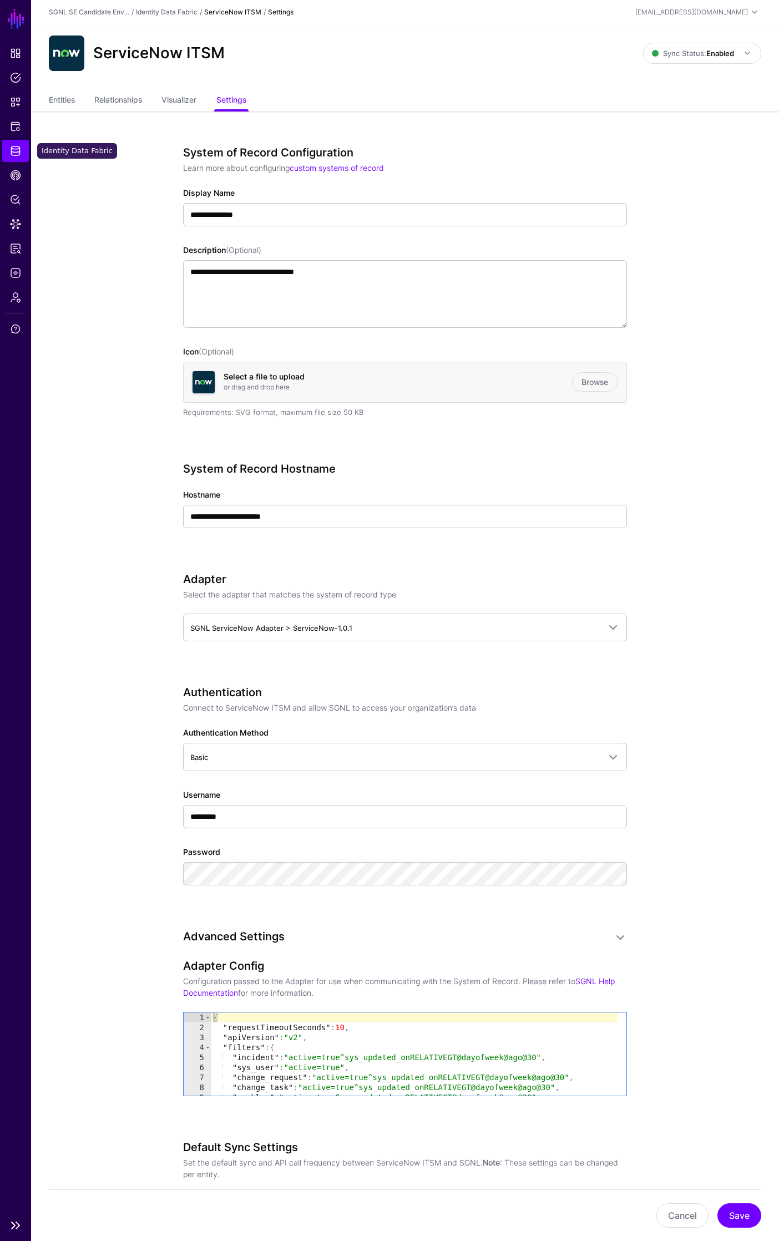
click at [16, 151] on span "Identity Data Fabric" at bounding box center [15, 150] width 11 height 11
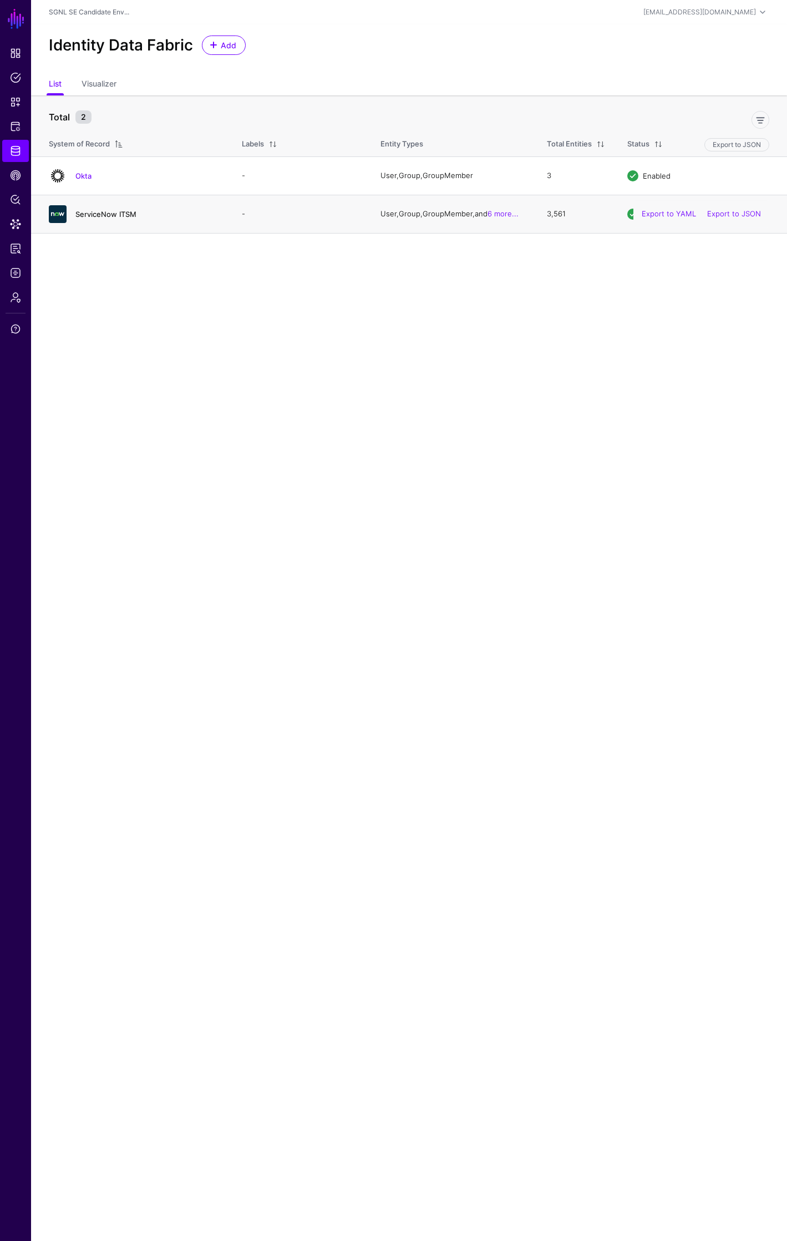
click at [113, 215] on link "ServiceNow ITSM" at bounding box center [105, 214] width 61 height 9
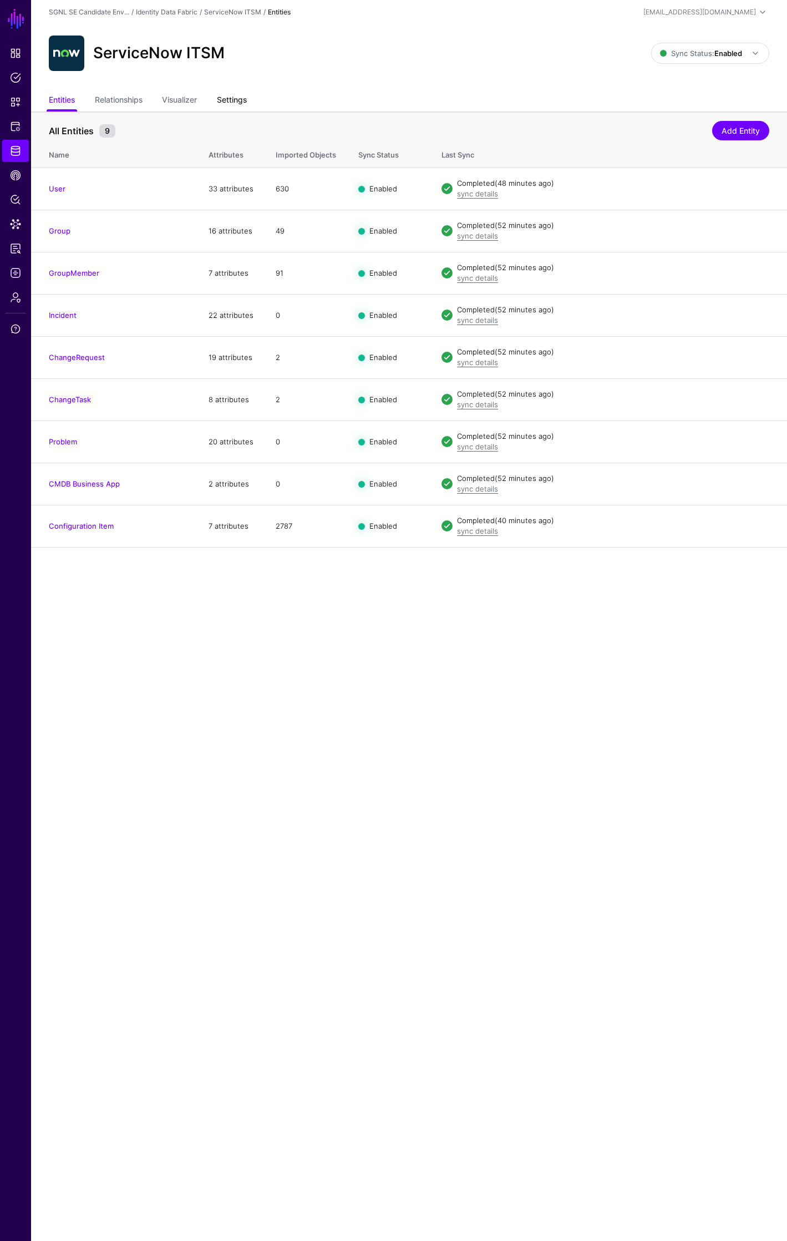
click at [242, 102] on link "Settings" at bounding box center [232, 100] width 30 height 21
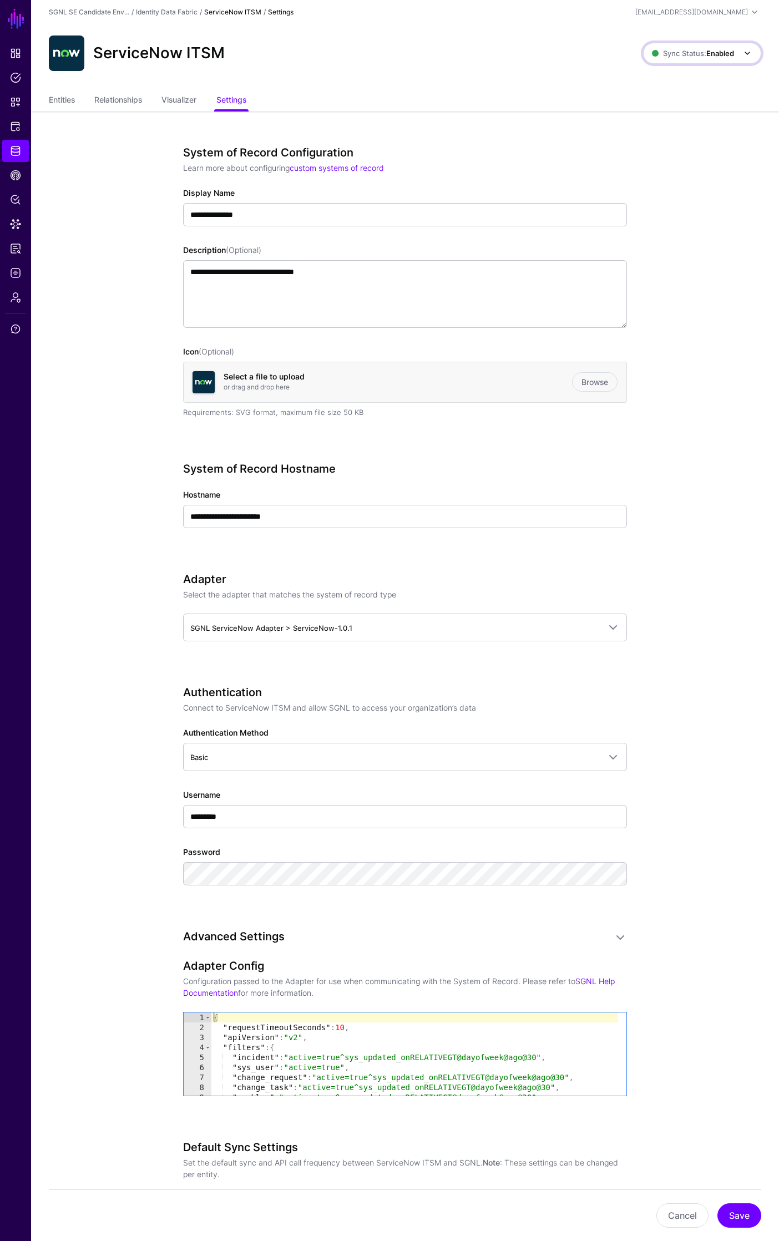
click at [751, 55] on span at bounding box center [747, 53] width 13 height 13
click at [67, 99] on link "Entities" at bounding box center [62, 100] width 26 height 21
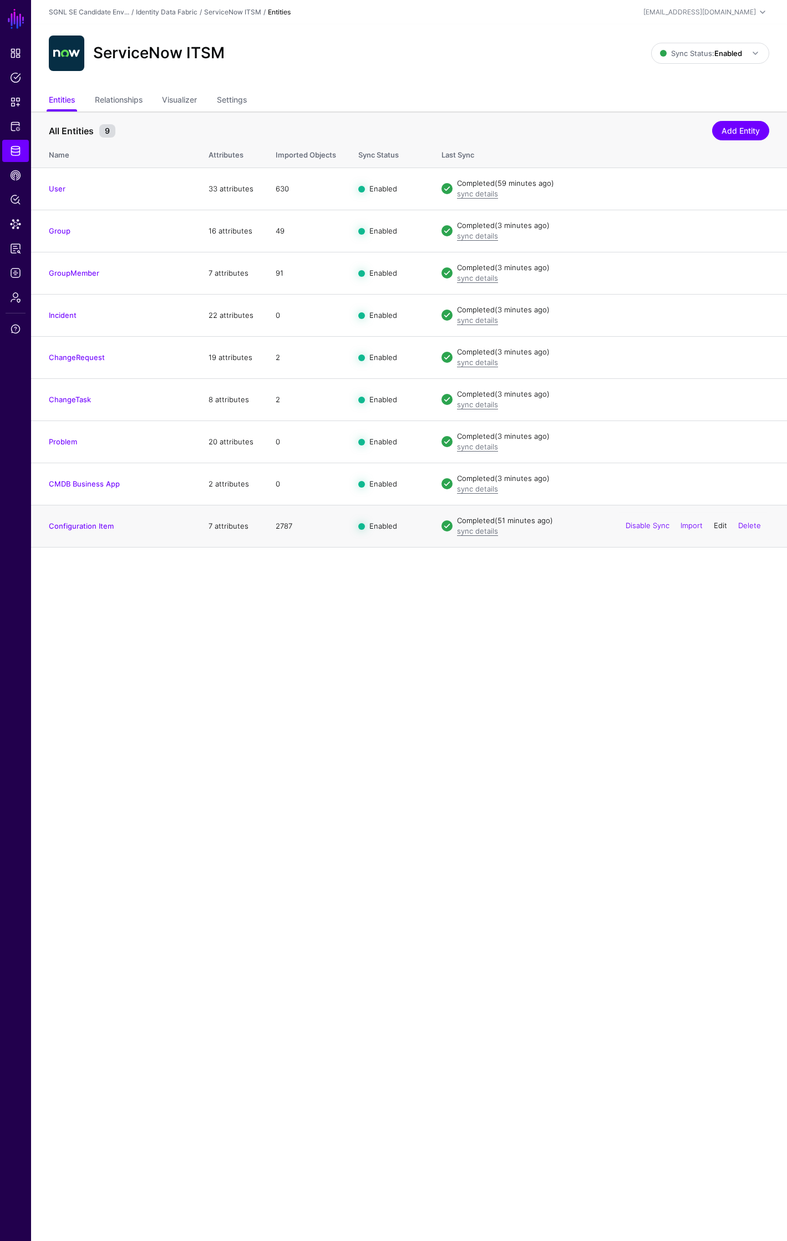
click at [718, 525] on link "Edit" at bounding box center [720, 525] width 13 height 9
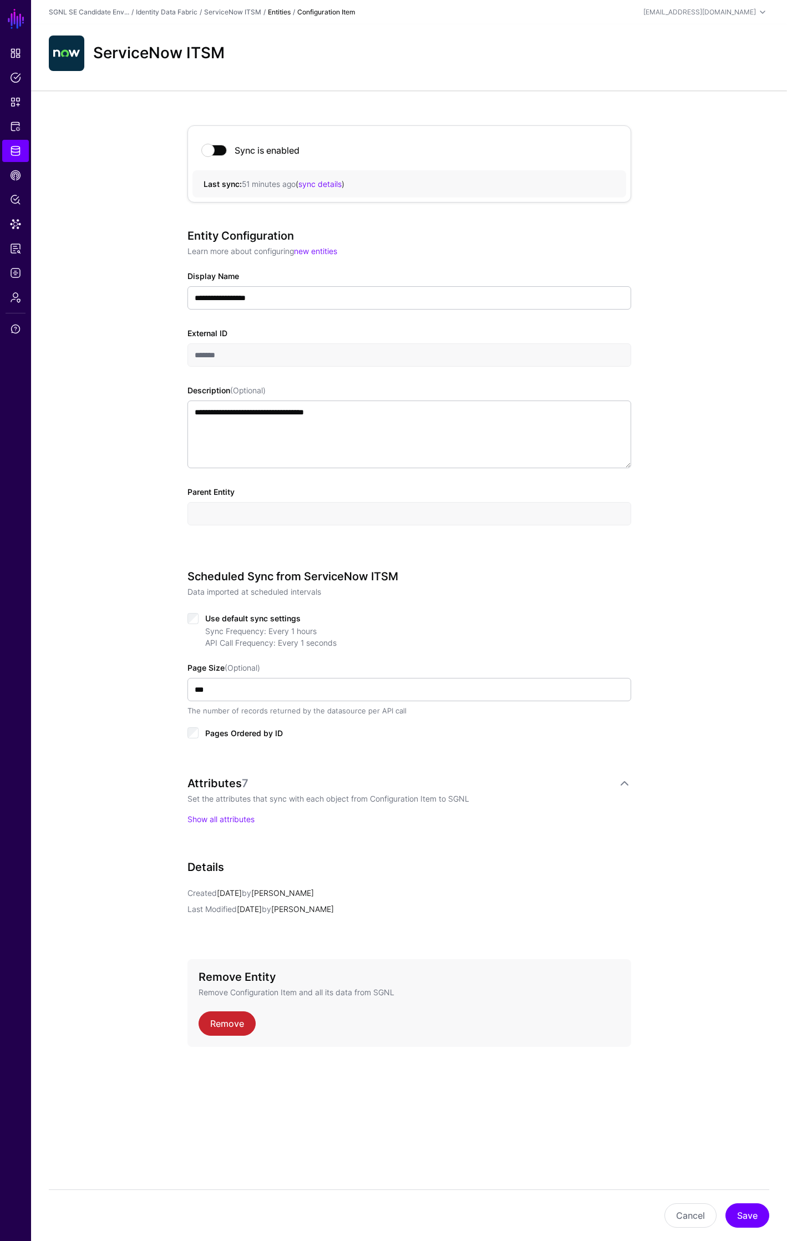
click at [283, 13] on strong "Entities" at bounding box center [279, 12] width 23 height 8
click at [281, 11] on strong "Entities" at bounding box center [279, 12] width 23 height 8
click at [221, 11] on link "ServiceNow ITSM" at bounding box center [232, 12] width 57 height 8
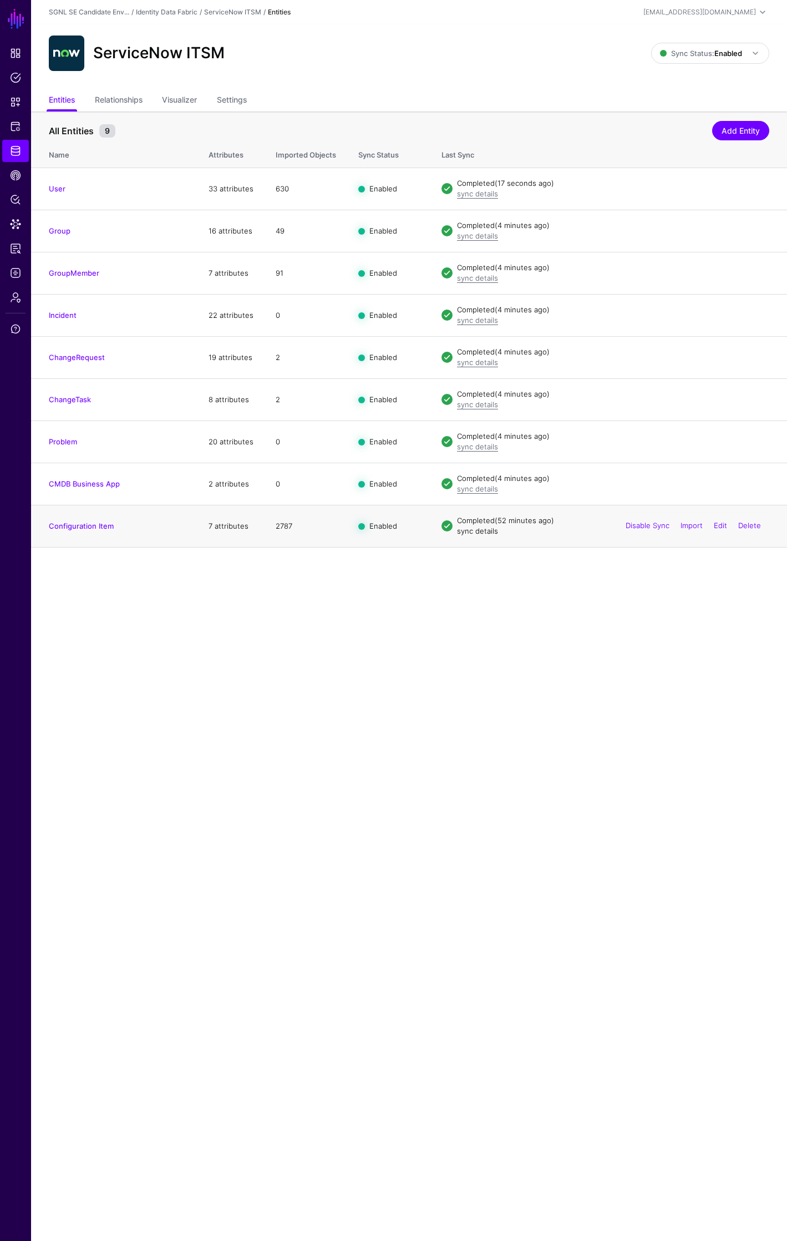
click at [480, 534] on link "sync details" at bounding box center [477, 530] width 41 height 9
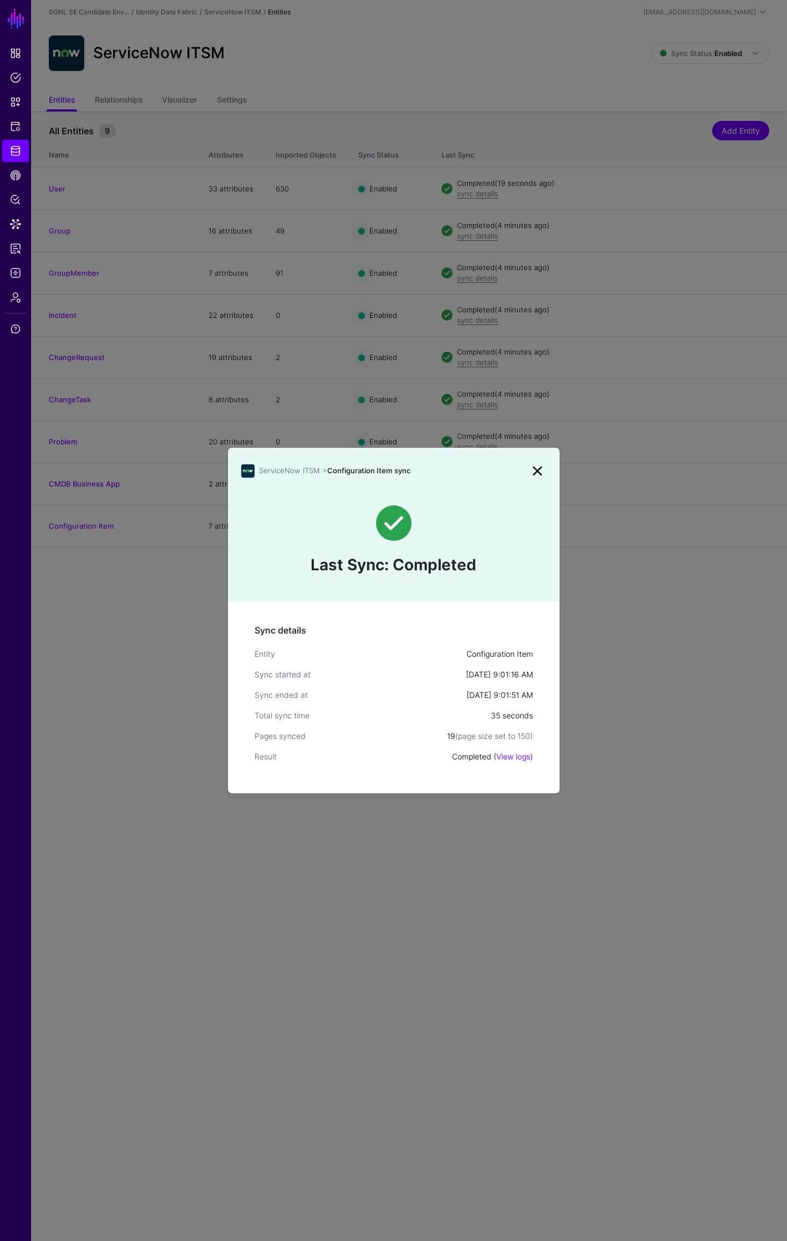
click at [540, 470] on link at bounding box center [538, 471] width 18 height 18
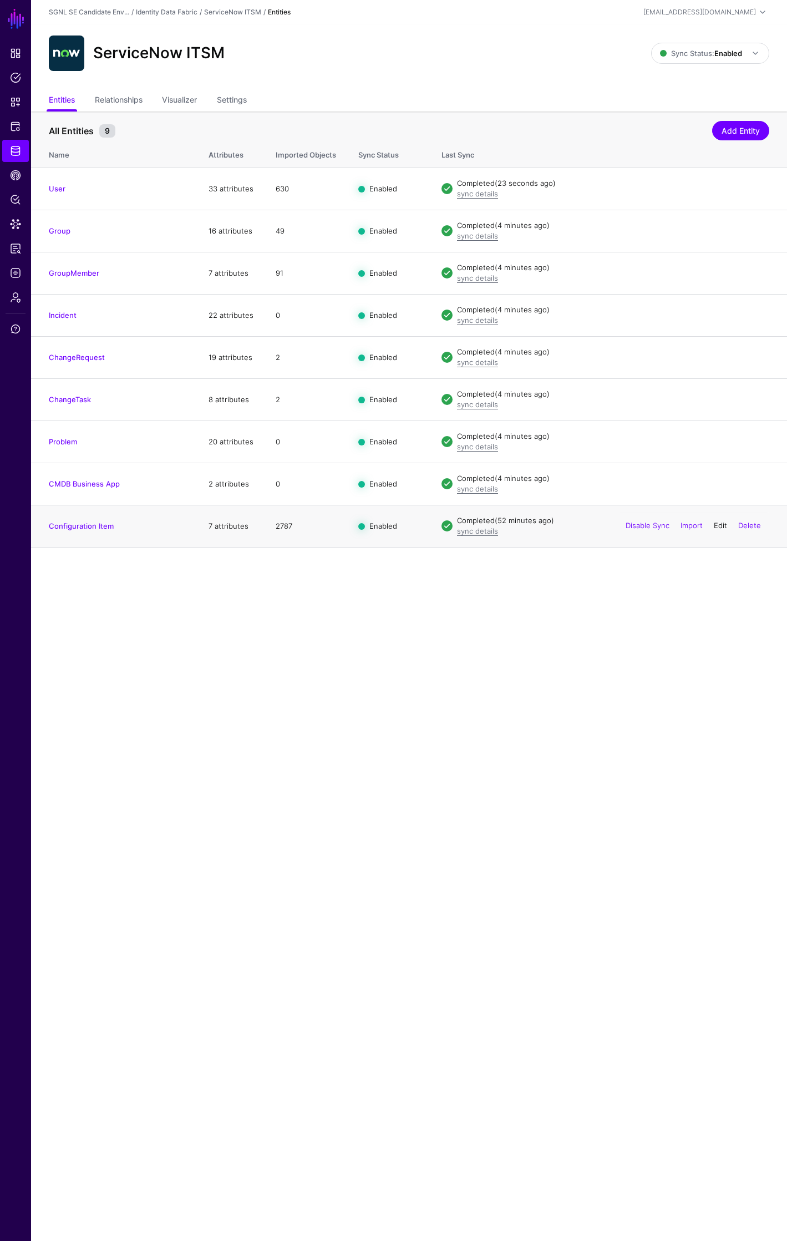
click at [721, 525] on link "Edit" at bounding box center [720, 525] width 13 height 9
click at [688, 528] on link "Import" at bounding box center [692, 525] width 22 height 9
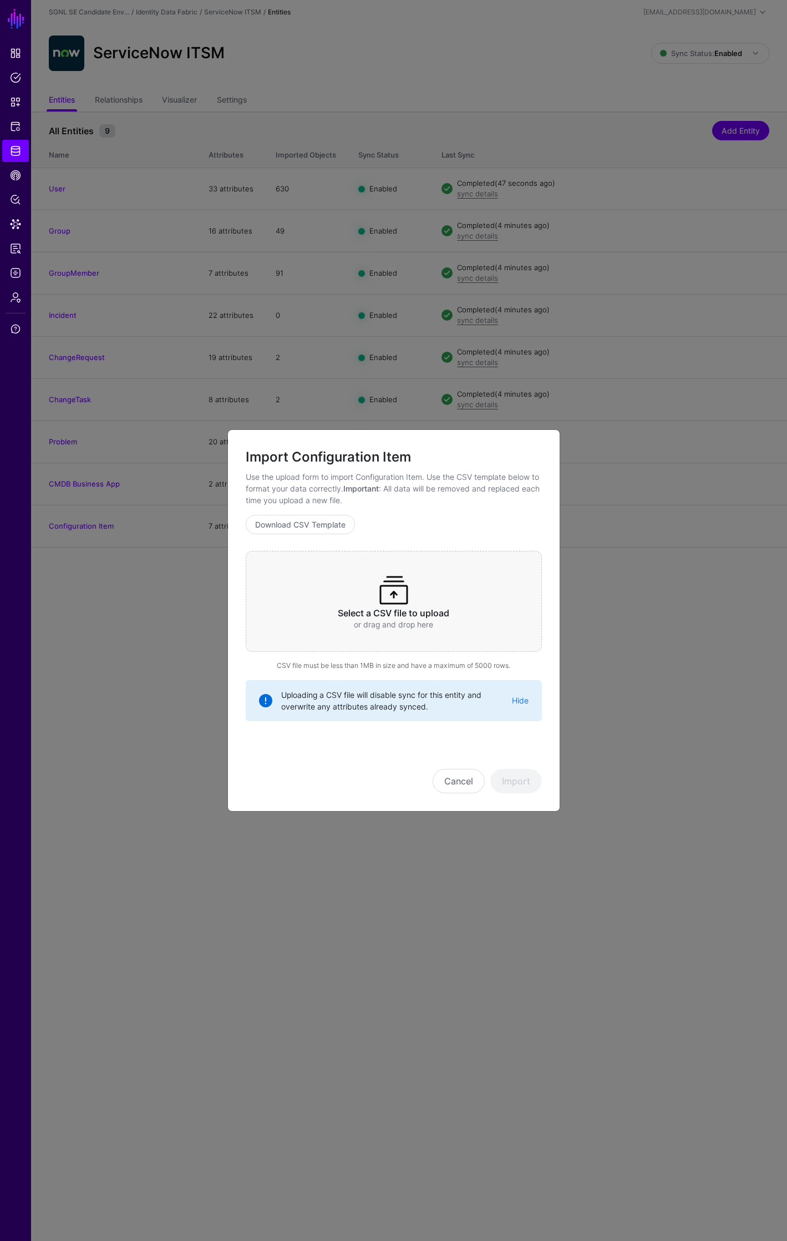
click at [375, 780] on div "Cancel Import" at bounding box center [394, 781] width 296 height 24
click at [466, 781] on button "Cancel" at bounding box center [459, 781] width 52 height 24
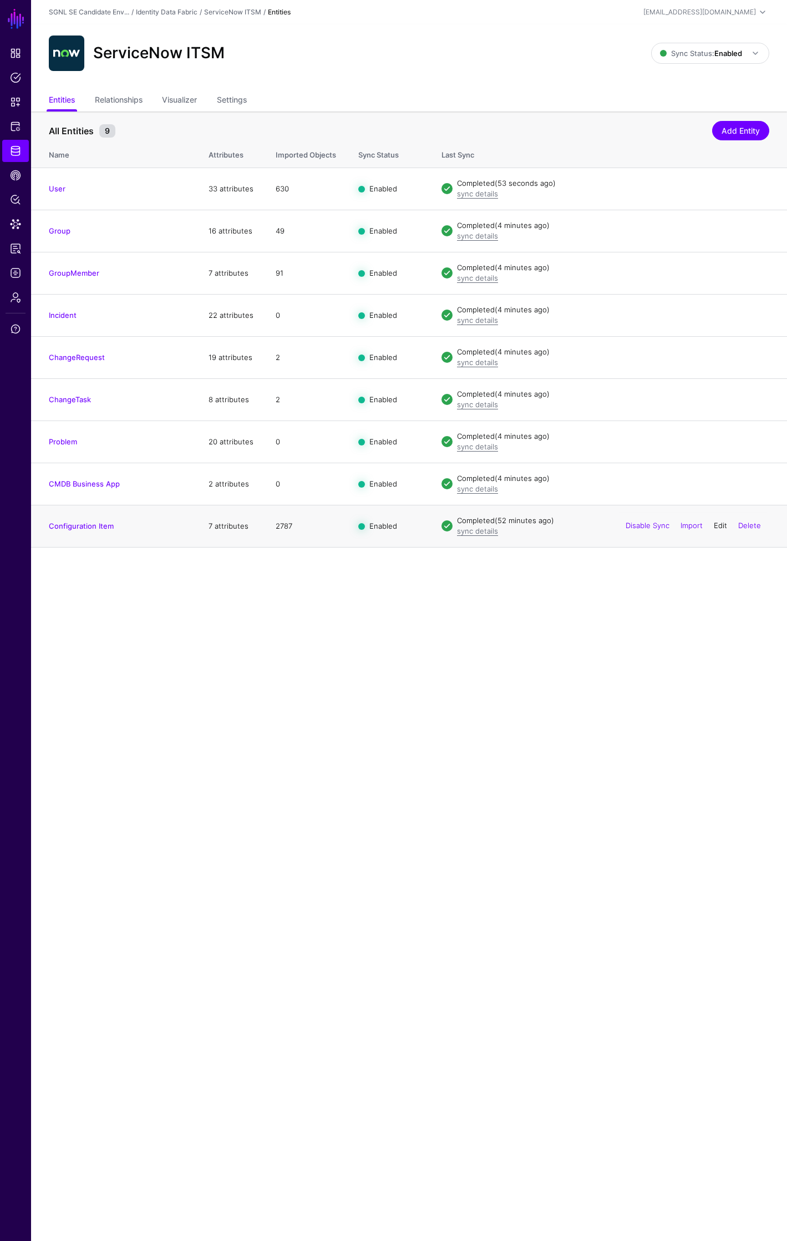
click at [719, 527] on link "Edit" at bounding box center [720, 525] width 13 height 9
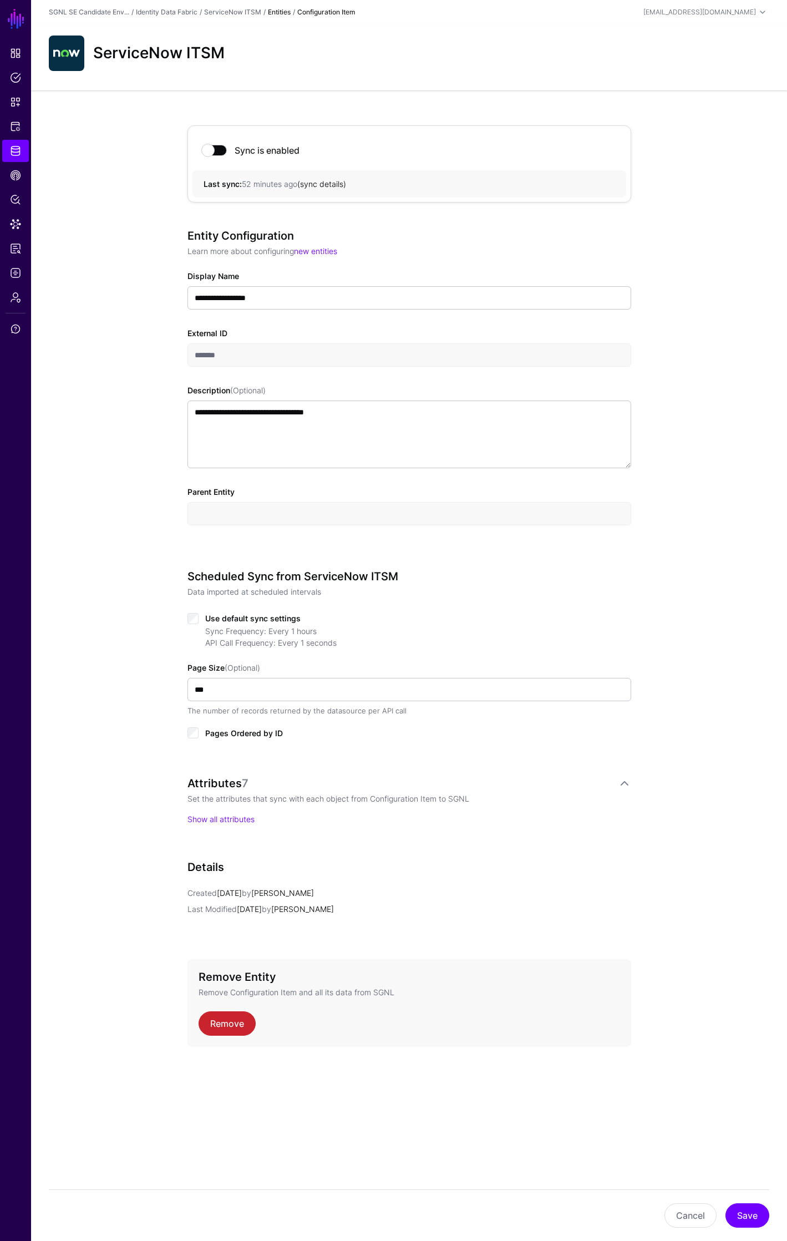
click at [331, 186] on link "sync details" at bounding box center [321, 183] width 43 height 9
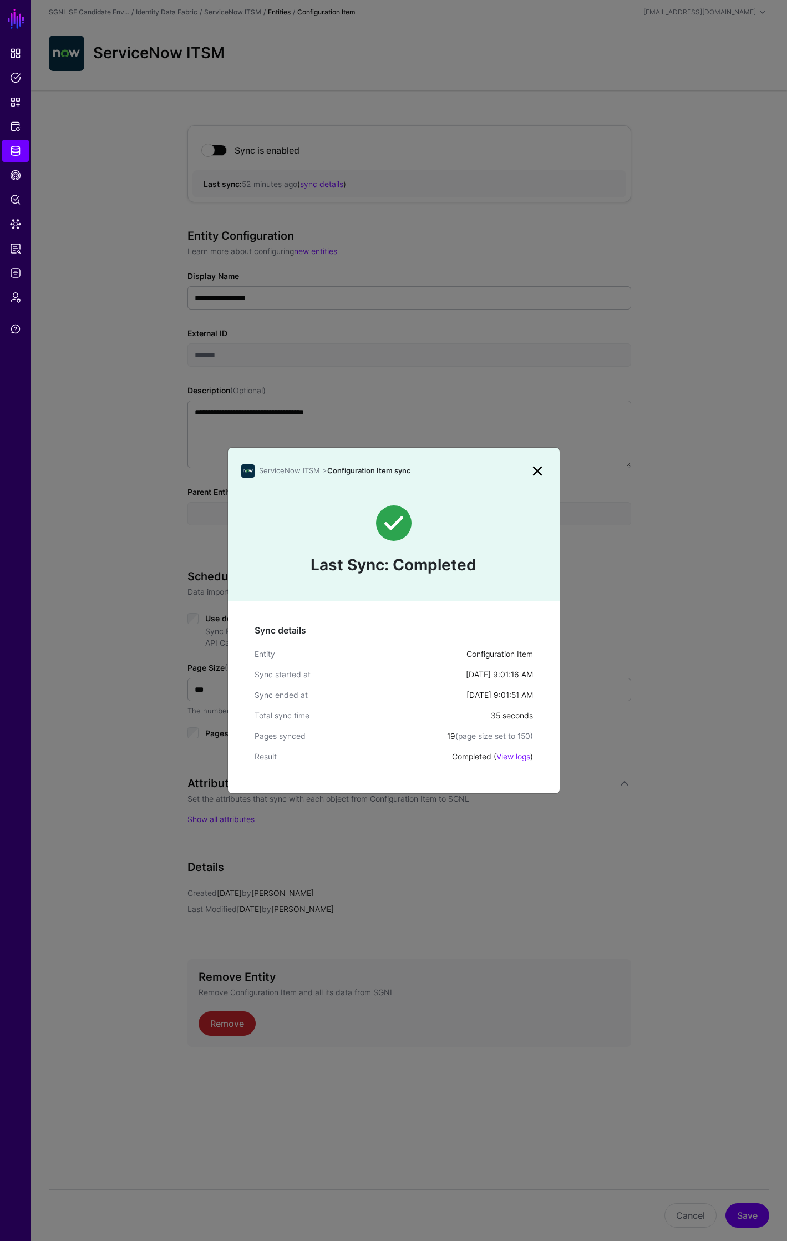
click at [541, 474] on link at bounding box center [538, 471] width 18 height 18
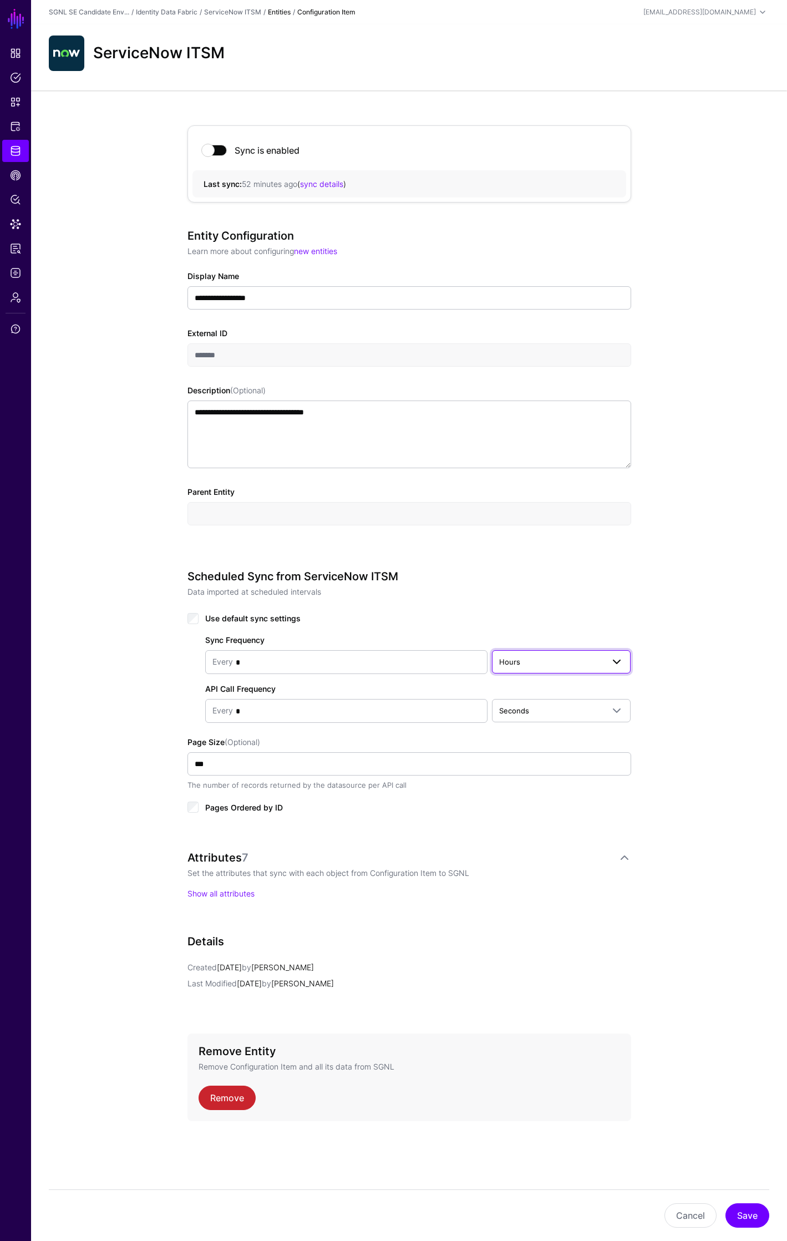
click at [550, 669] on link "Hours" at bounding box center [561, 661] width 139 height 23
click at [540, 705] on div "Minutes" at bounding box center [561, 705] width 121 height 11
click at [680, 1215] on button "Cancel" at bounding box center [691, 1215] width 52 height 24
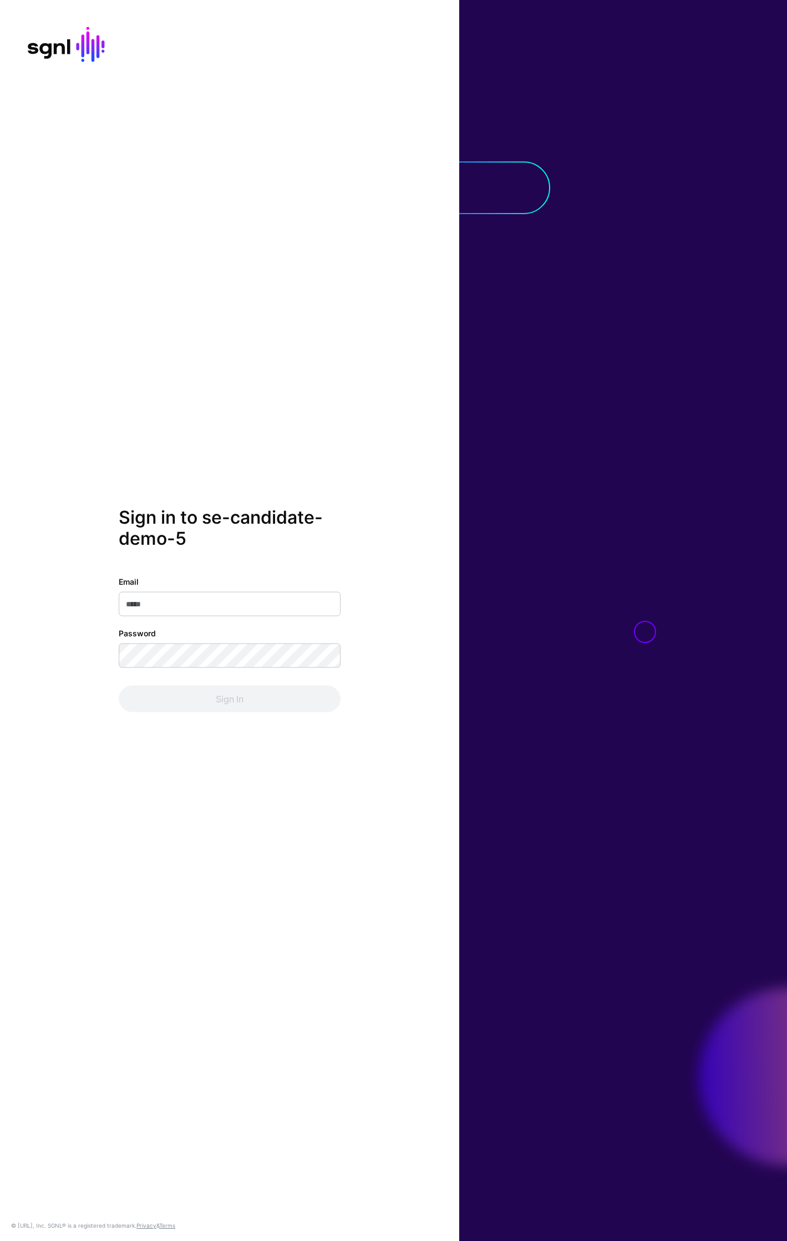
type input "**********"
